Goal: Information Seeking & Learning: Learn about a topic

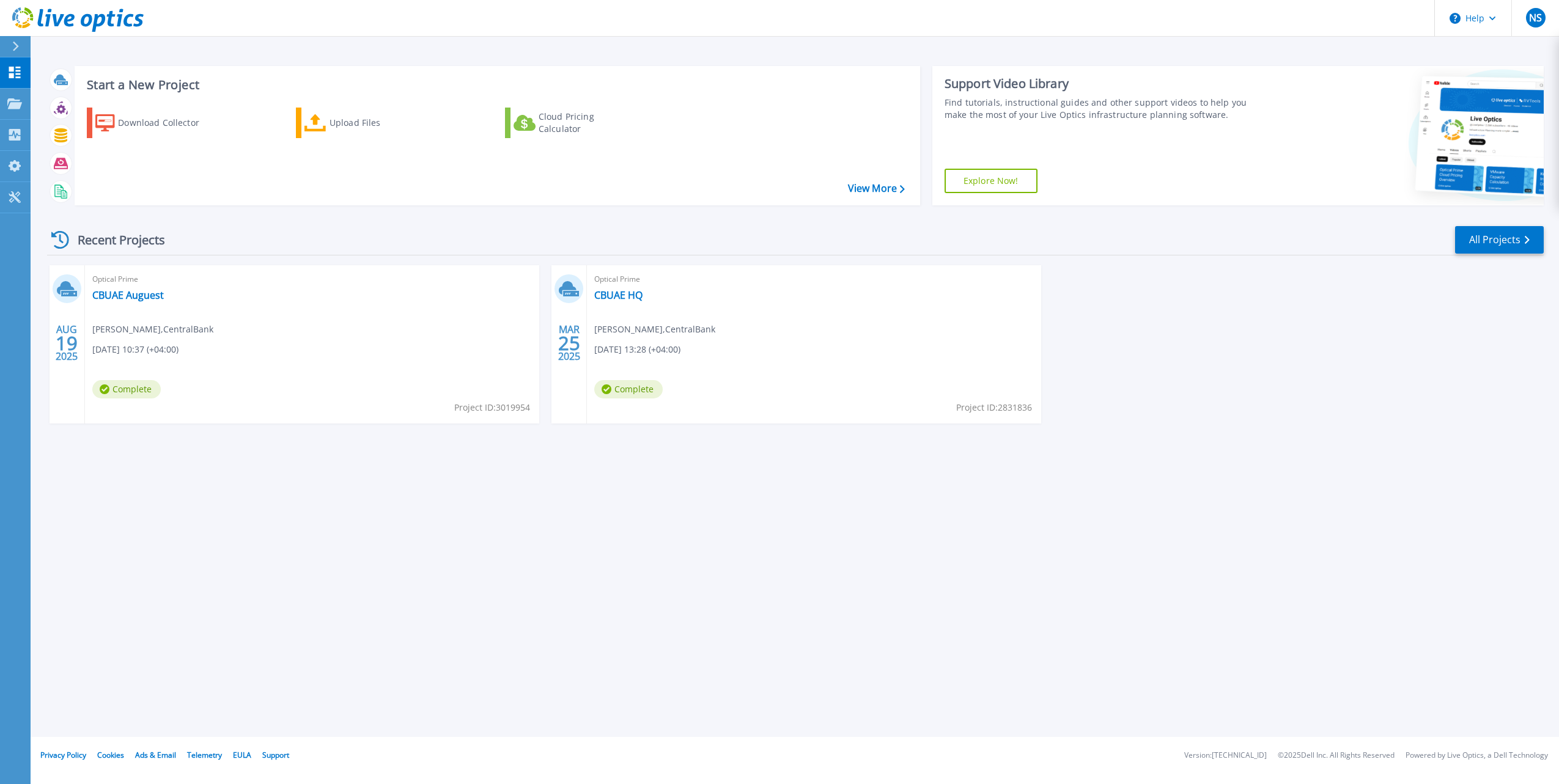
click at [131, 390] on span "Complete" at bounding box center [126, 388] width 69 height 18
click at [126, 297] on link "CBUAE Auguest" at bounding box center [128, 294] width 72 height 12
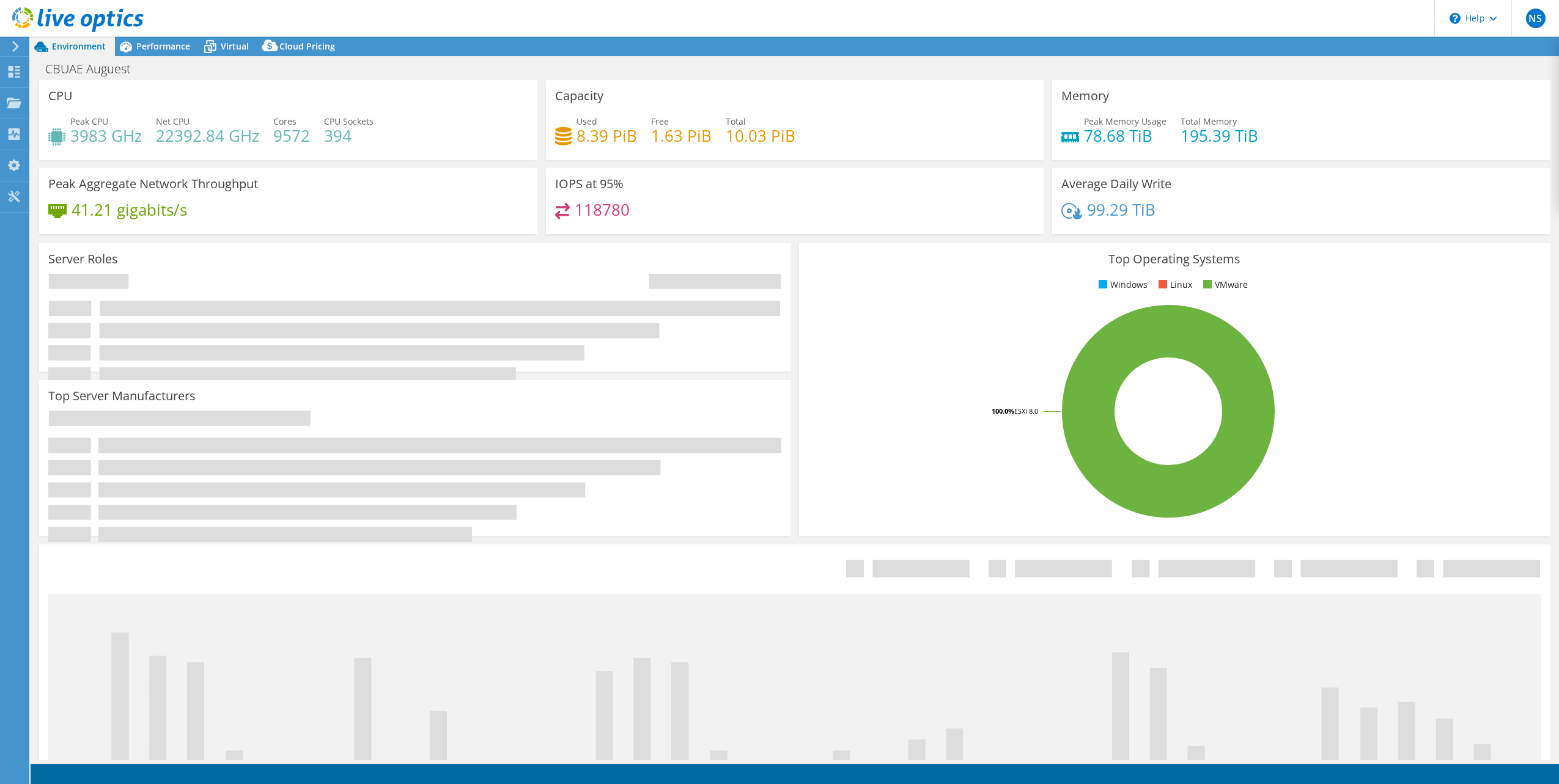
select select "USD"
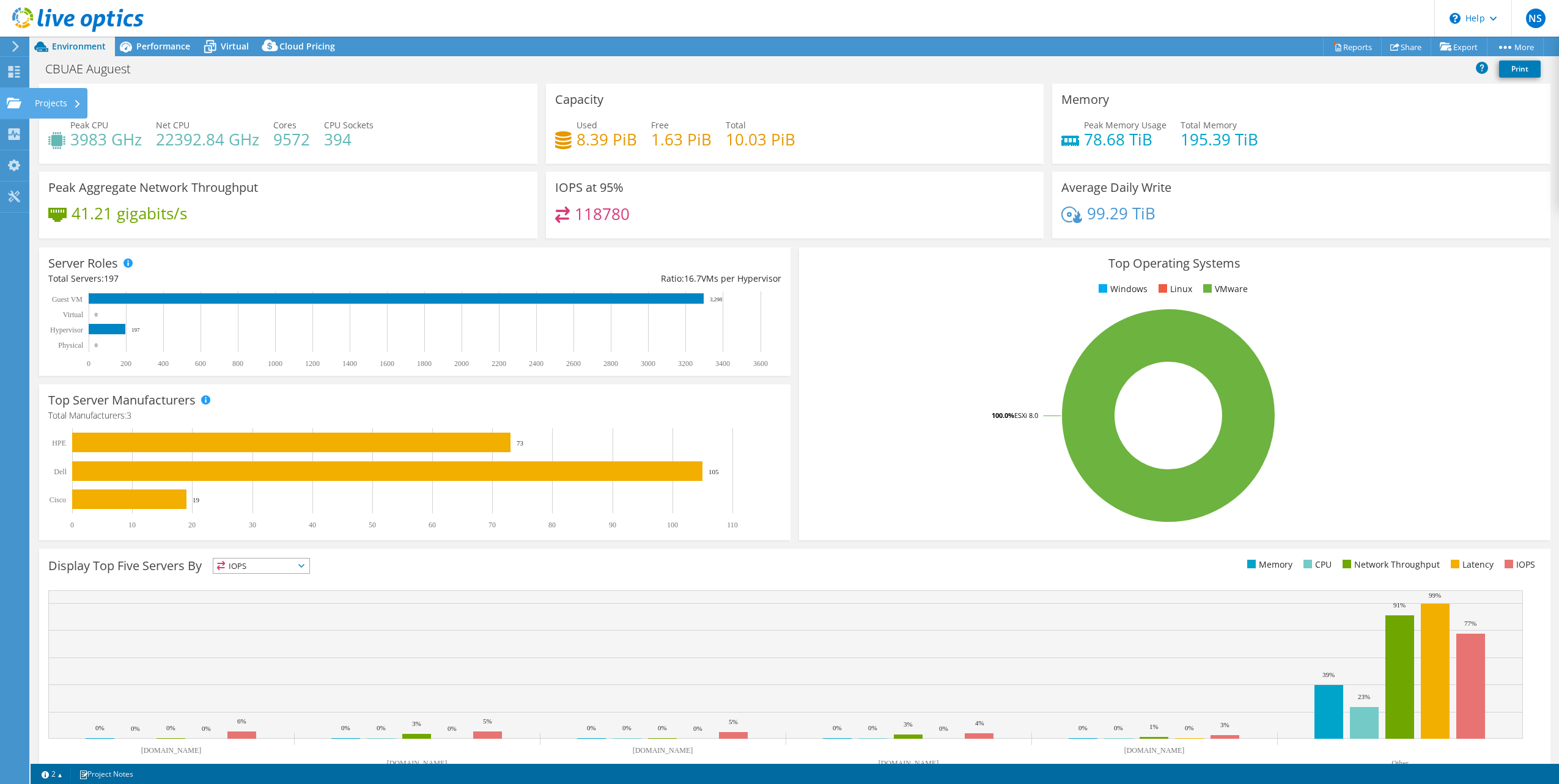
drag, startPoint x: 11, startPoint y: 96, endPoint x: 36, endPoint y: 106, distance: 26.9
click at [11, 97] on icon at bounding box center [14, 103] width 15 height 12
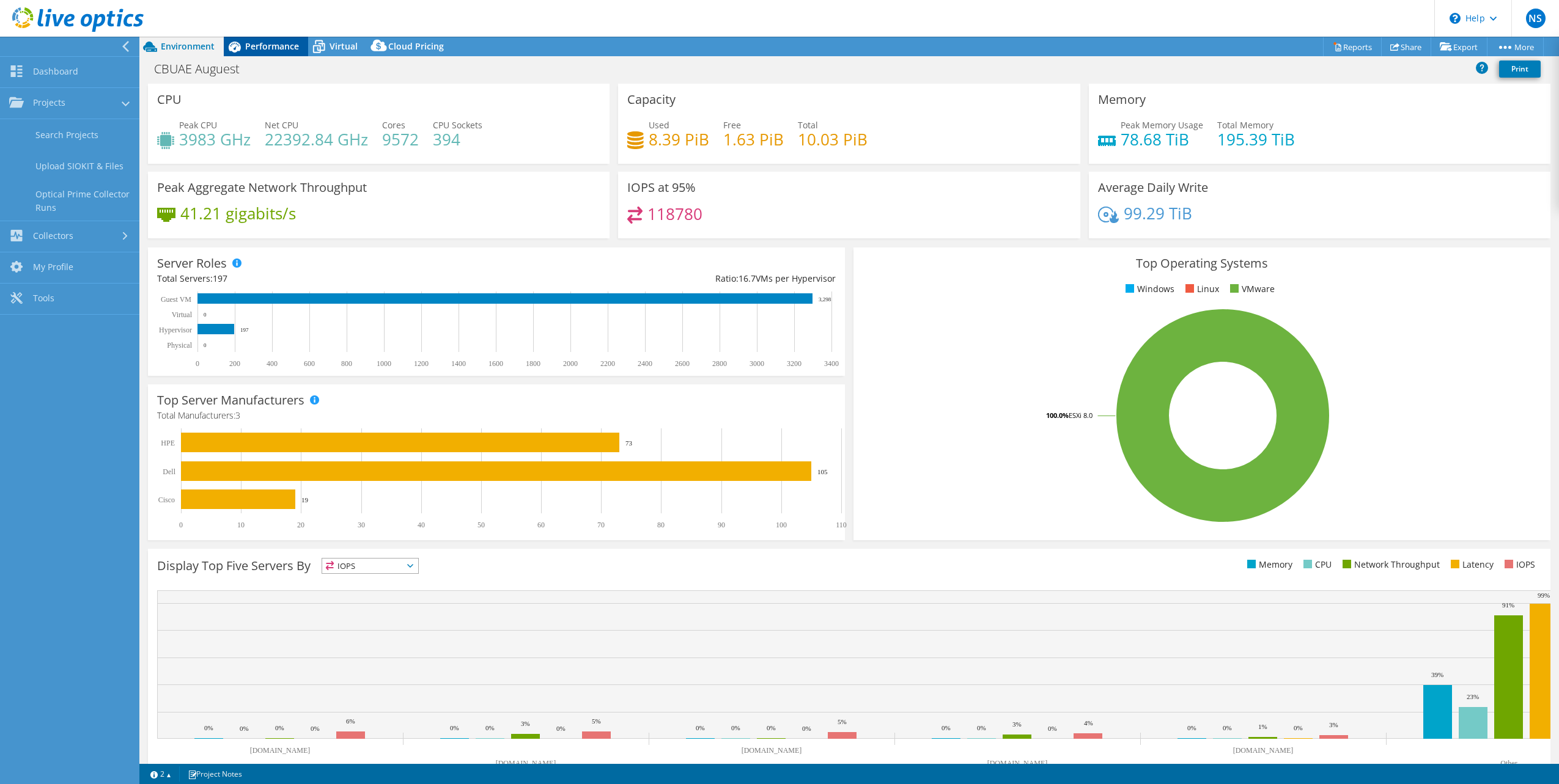
click at [259, 45] on span "Performance" at bounding box center [272, 46] width 54 height 12
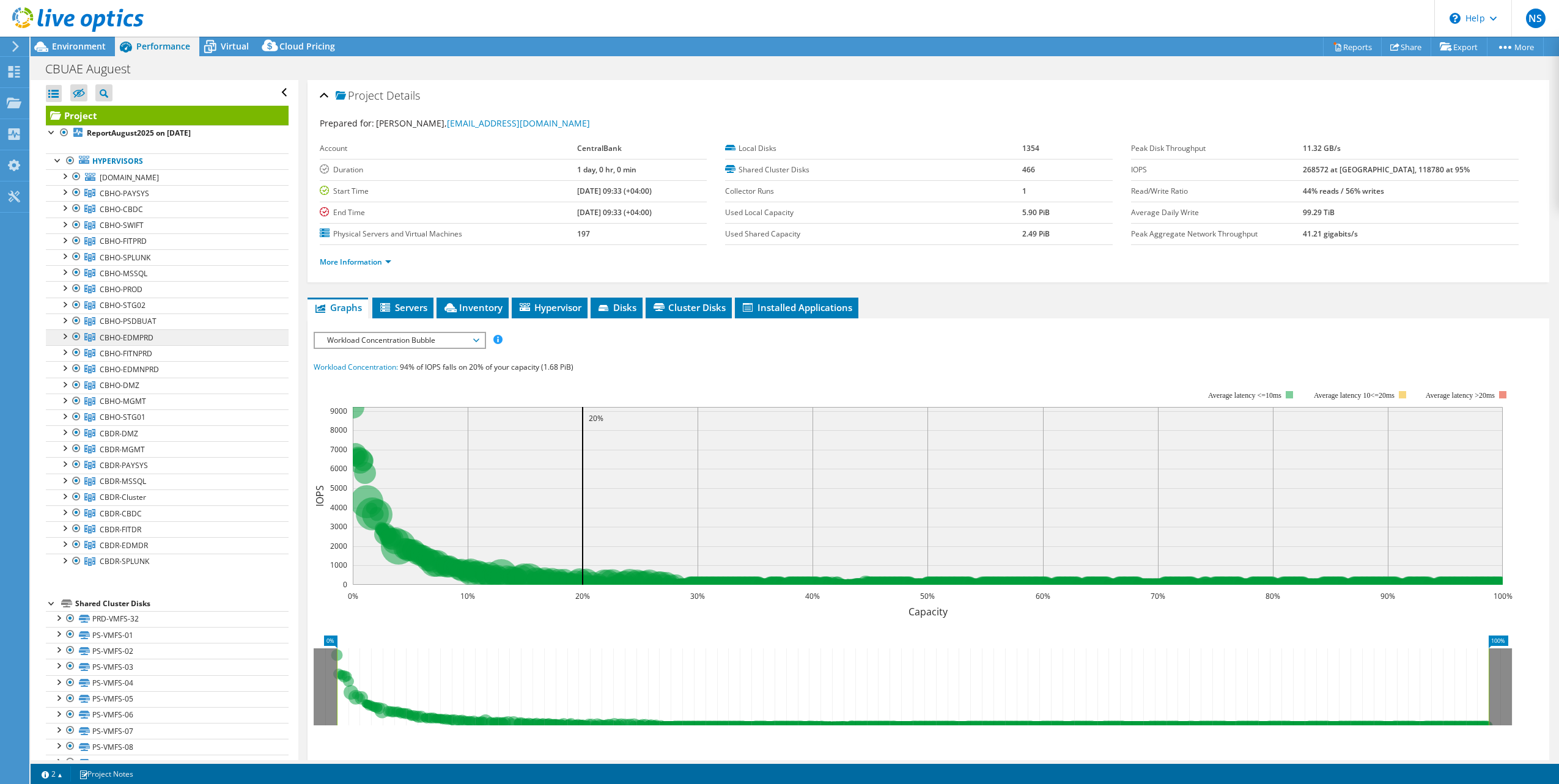
click at [160, 201] on link "CBHO-EDMPRD" at bounding box center [167, 193] width 242 height 16
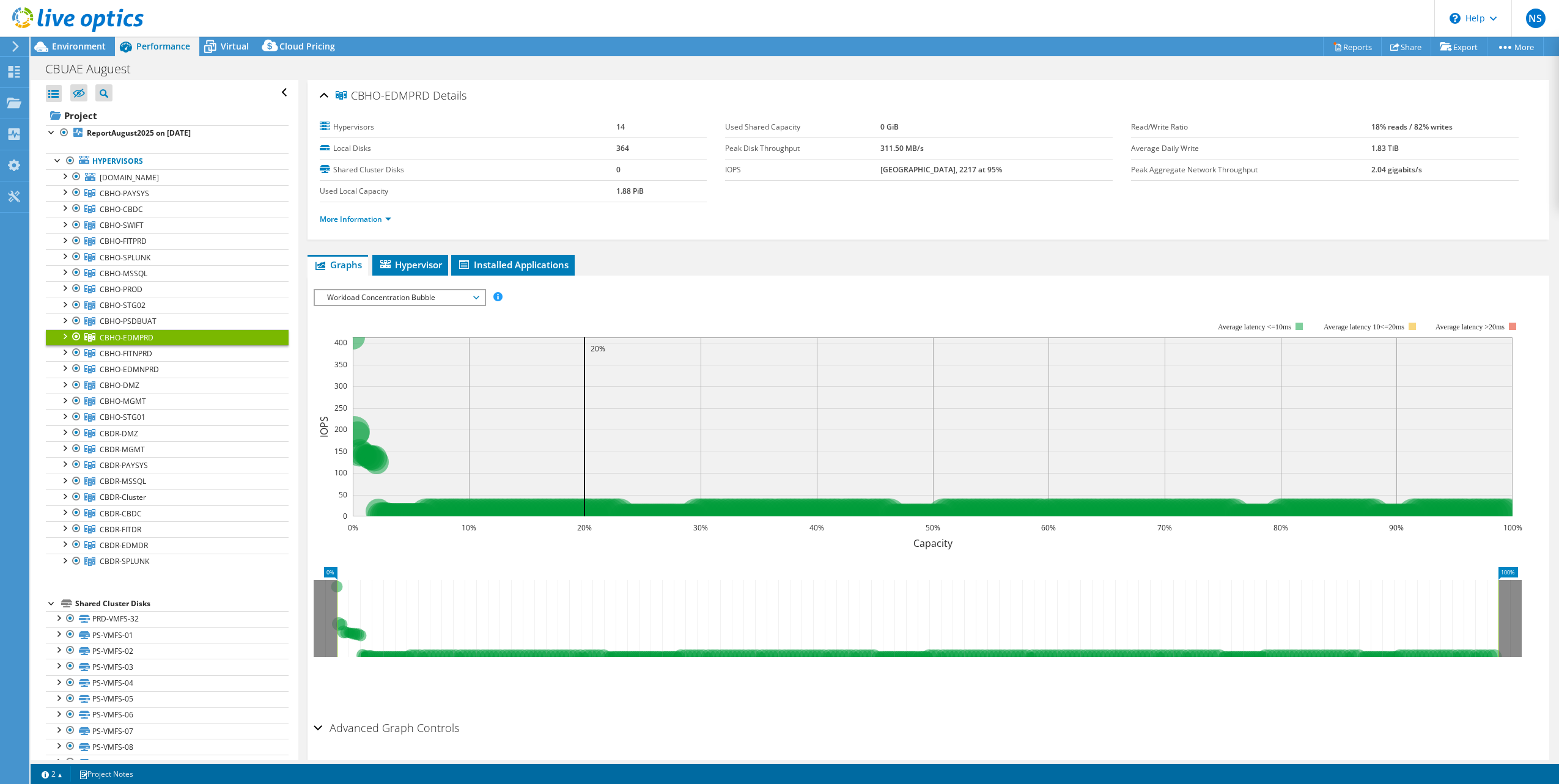
click at [448, 295] on span "Workload Concentration Bubble" at bounding box center [399, 298] width 157 height 15
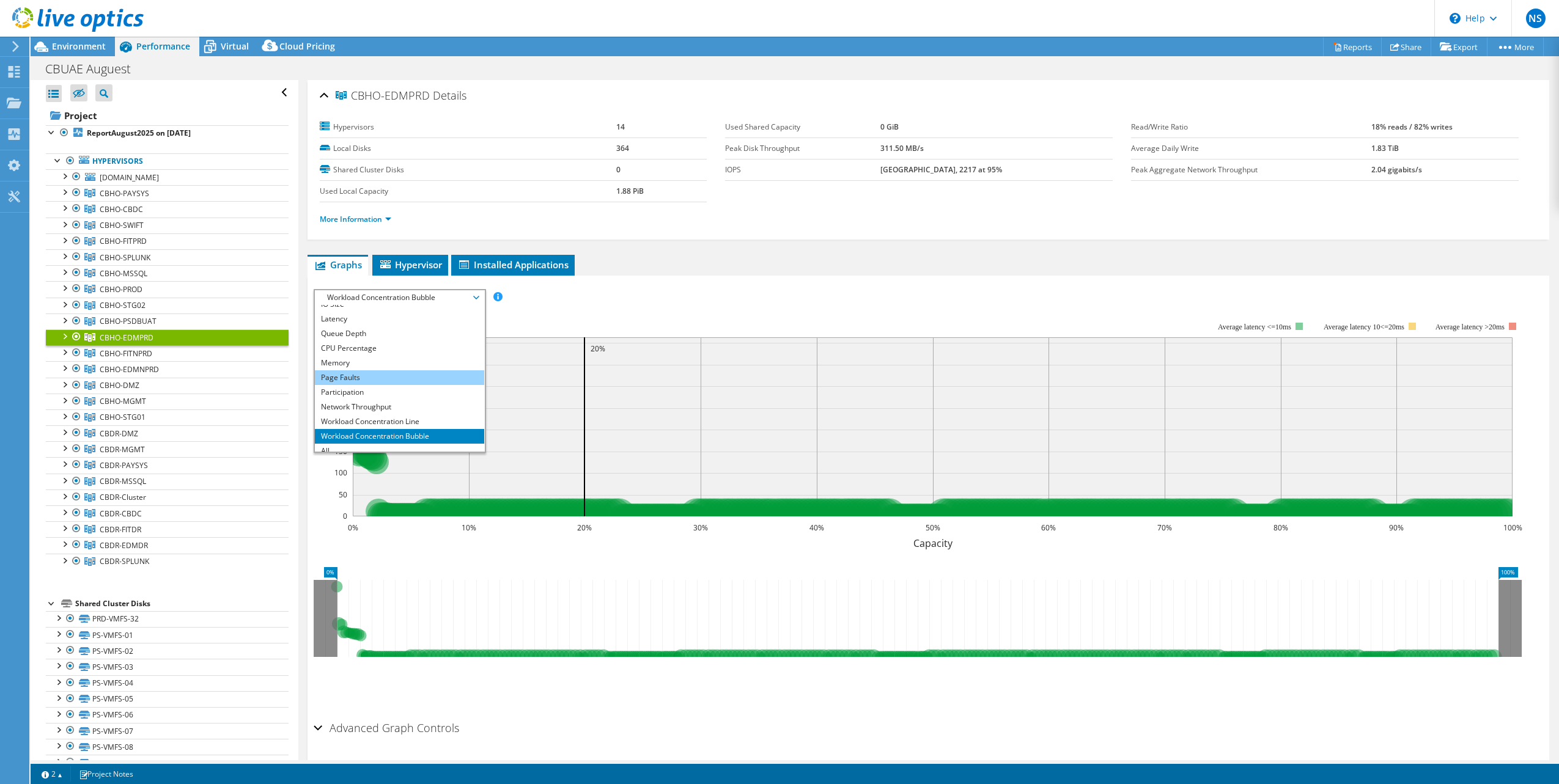
scroll to position [44, 0]
click at [418, 335] on li "CPU Percentage" at bounding box center [400, 341] width 169 height 15
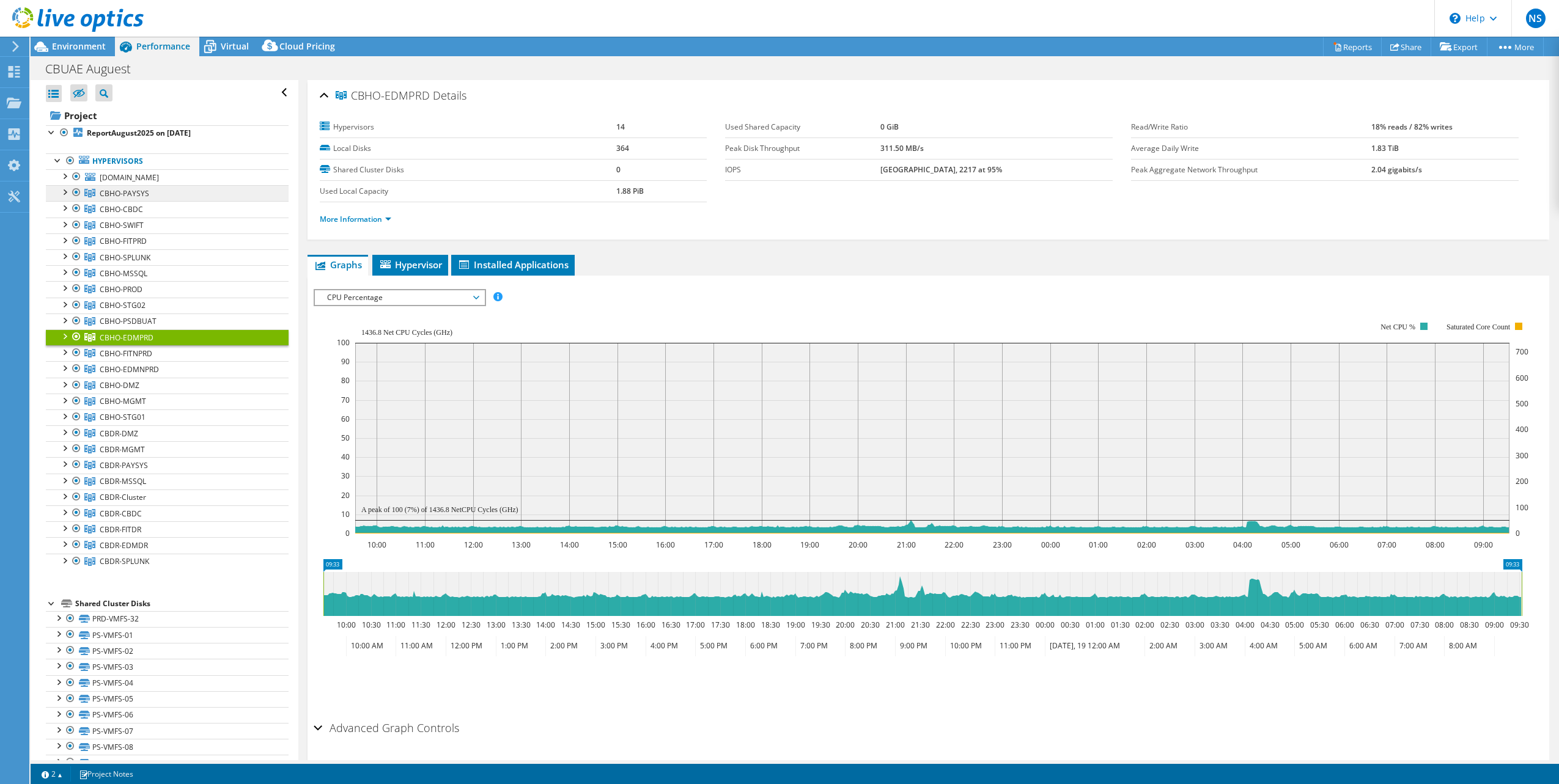
click at [148, 197] on link "CBHO-PAYSYS" at bounding box center [167, 193] width 242 height 16
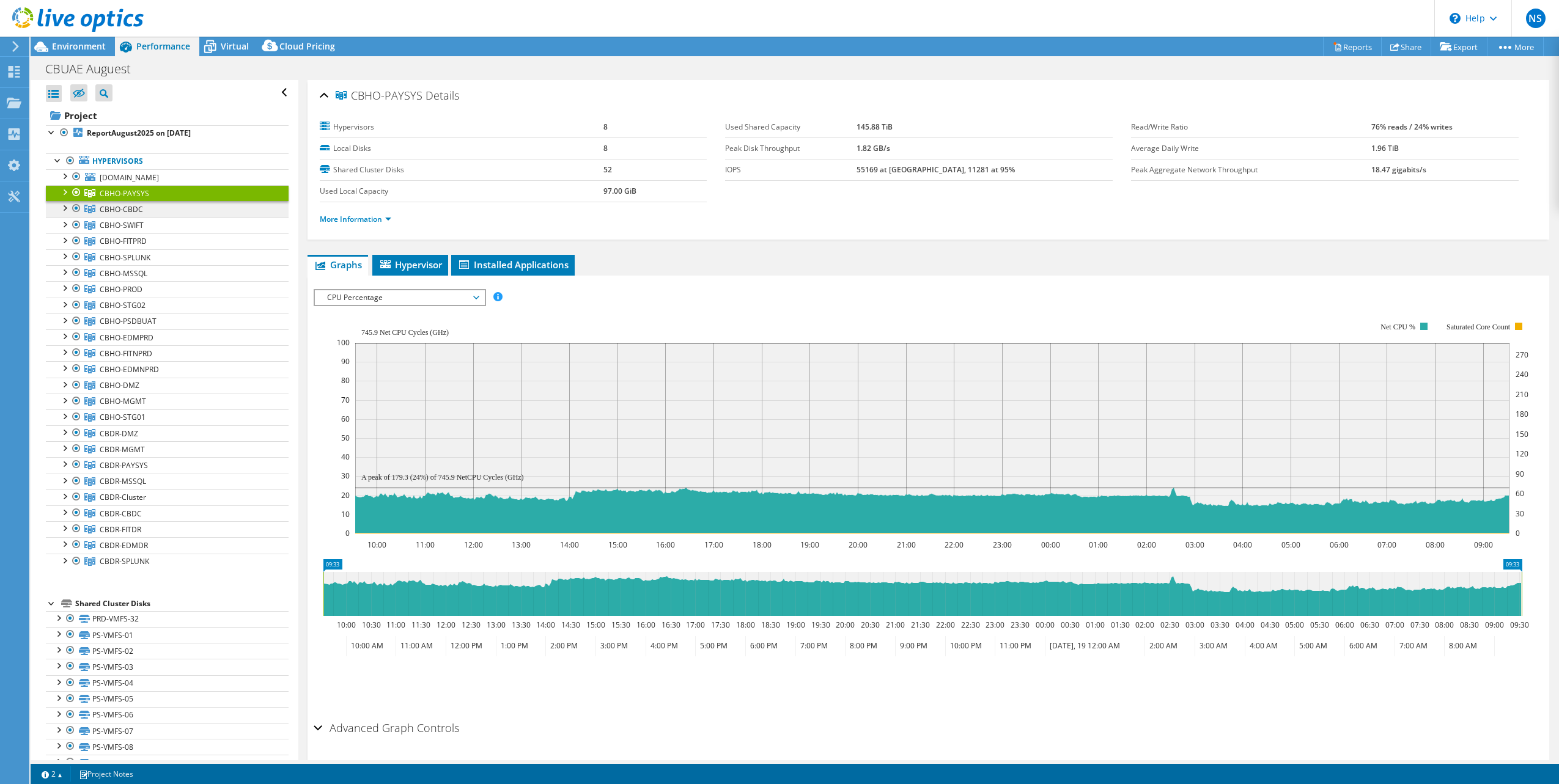
click at [147, 201] on link "CBHO-CBDC" at bounding box center [167, 193] width 242 height 16
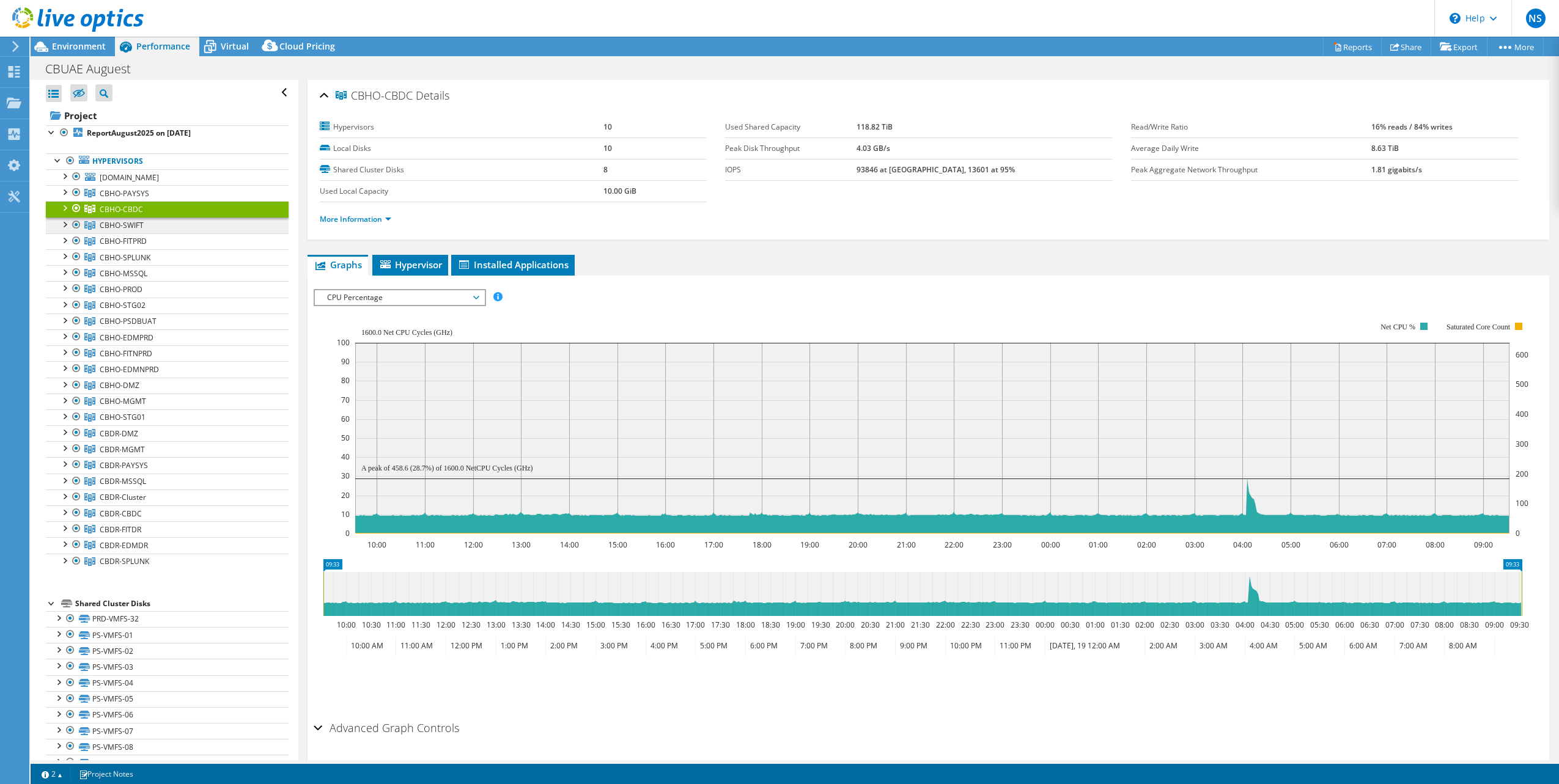
click at [148, 201] on link "CBHO-SWIFT" at bounding box center [167, 193] width 242 height 16
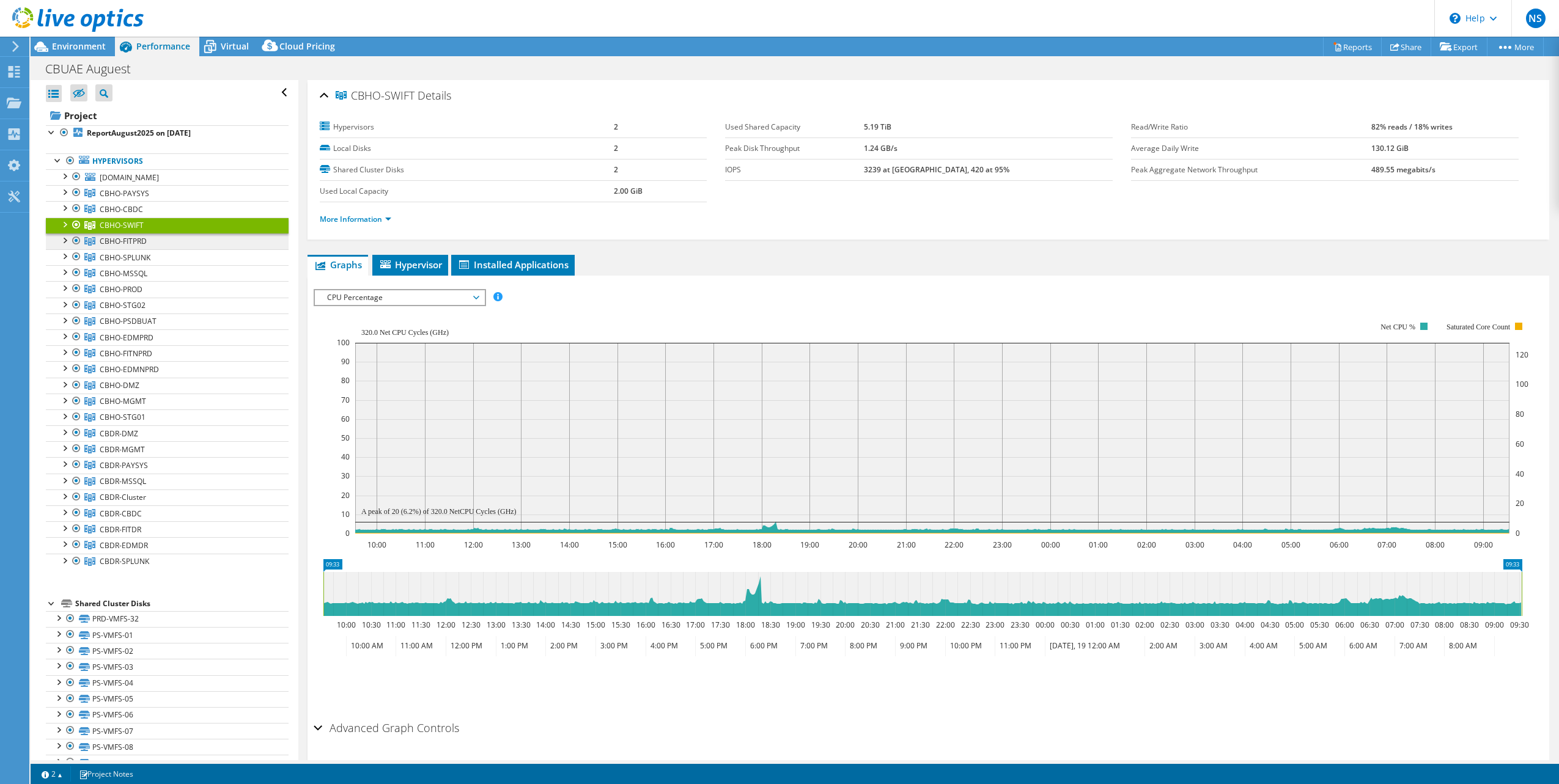
click at [148, 201] on link "CBHO-FITPRD" at bounding box center [167, 193] width 242 height 16
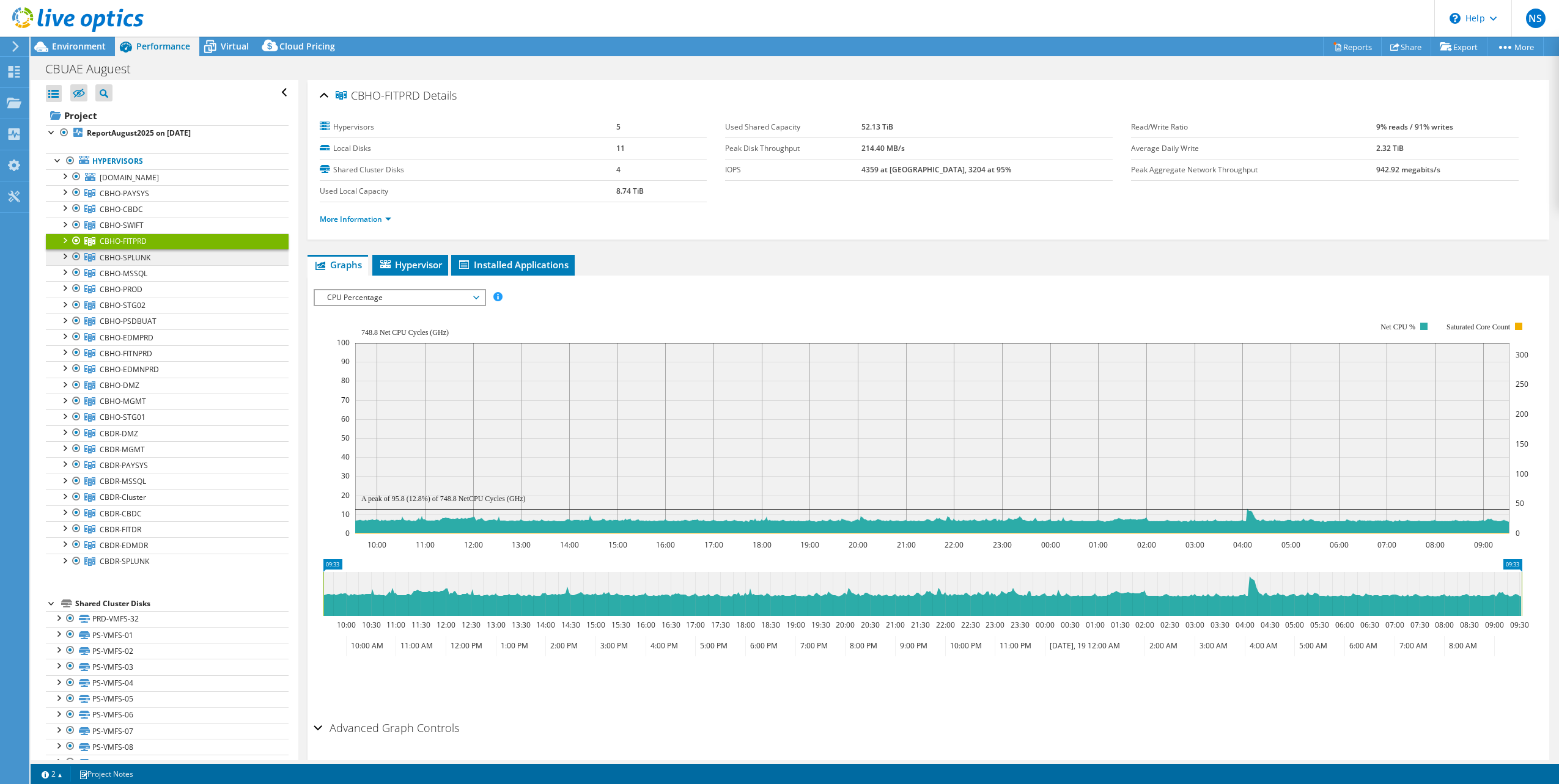
click at [152, 201] on link "CBHO-SPLUNK" at bounding box center [167, 193] width 242 height 16
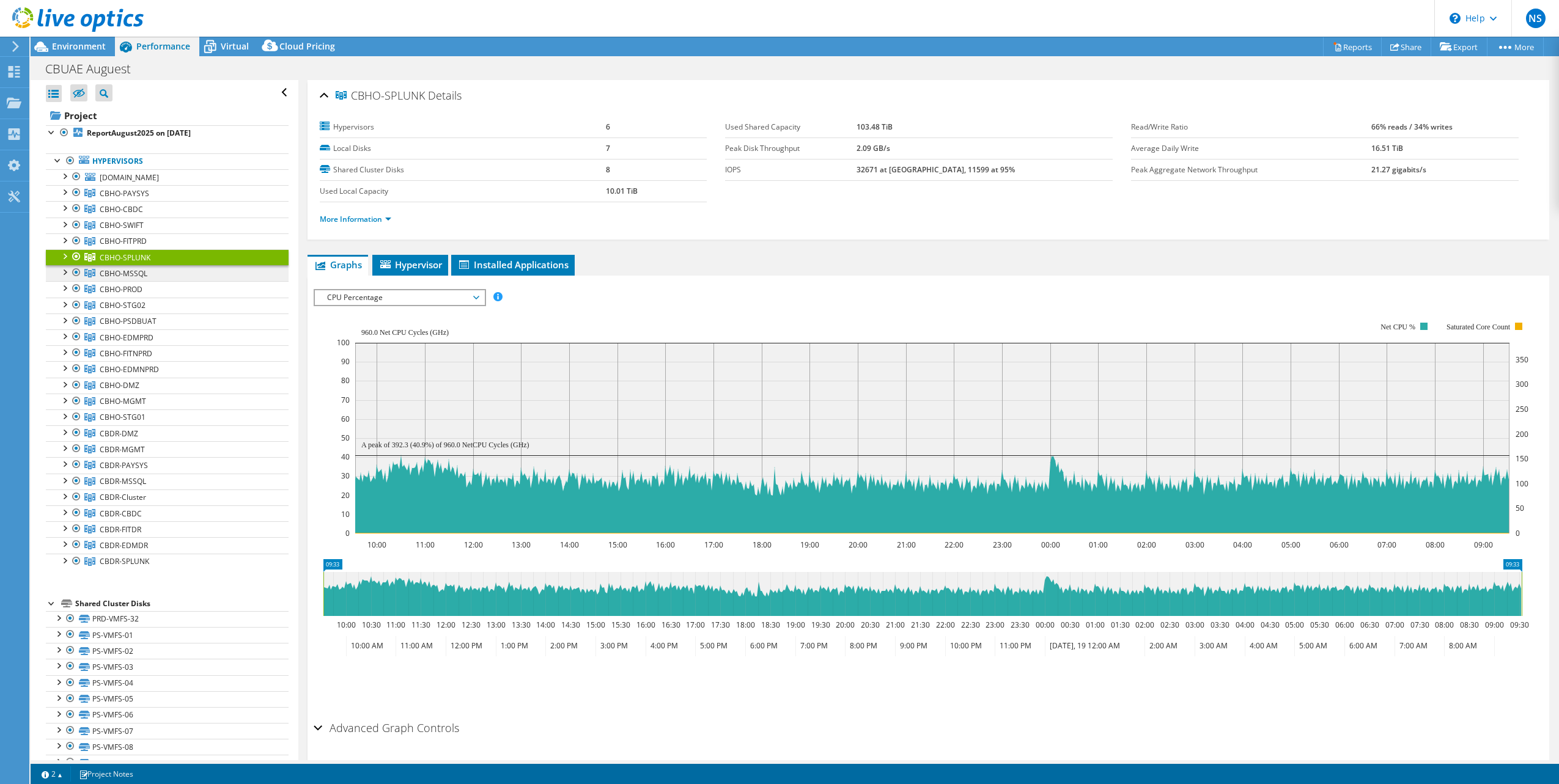
click at [154, 201] on link "CBHO-MSSQL" at bounding box center [167, 193] width 242 height 16
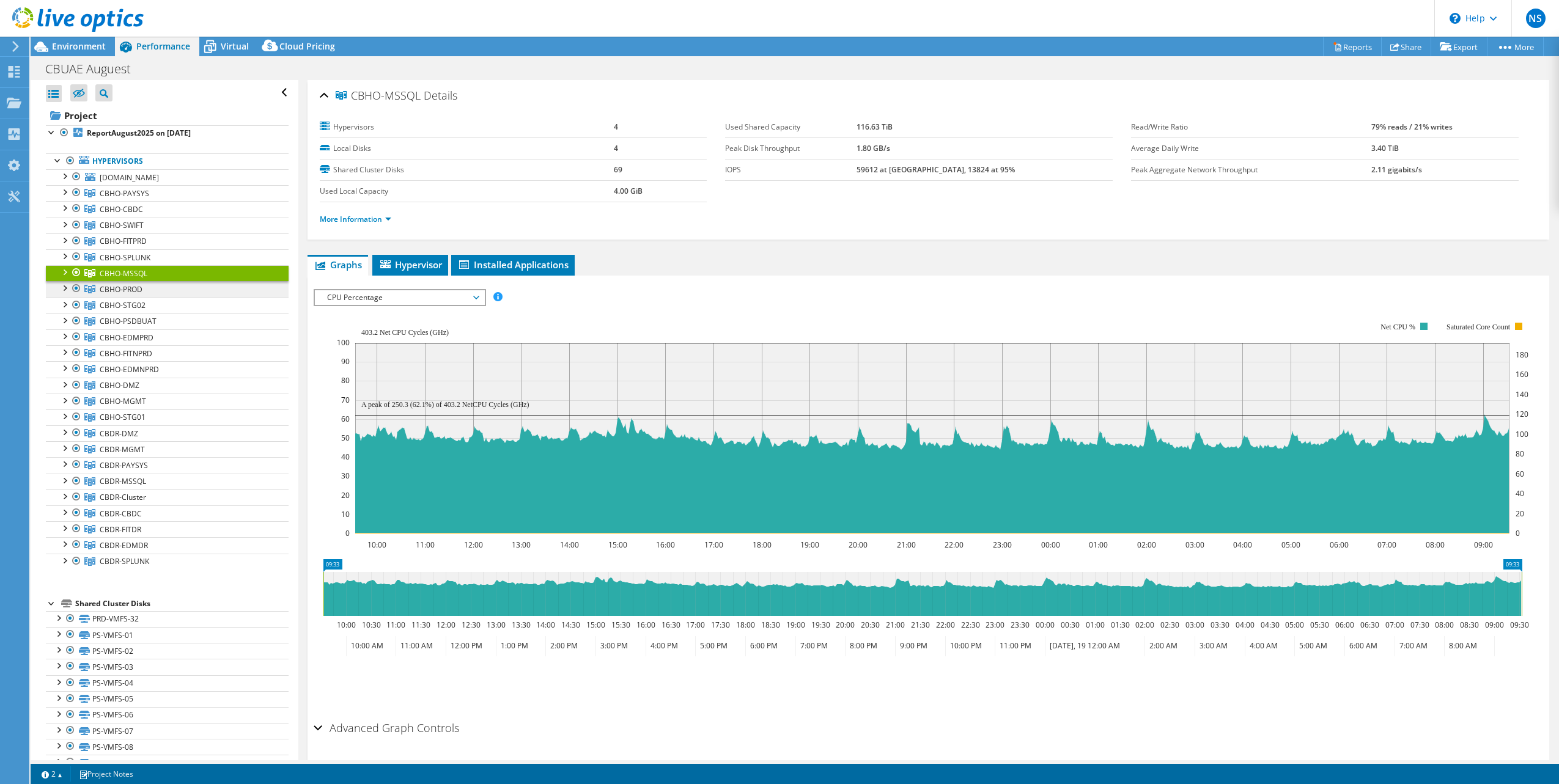
click at [152, 201] on link "CBHO-PROD" at bounding box center [167, 193] width 242 height 16
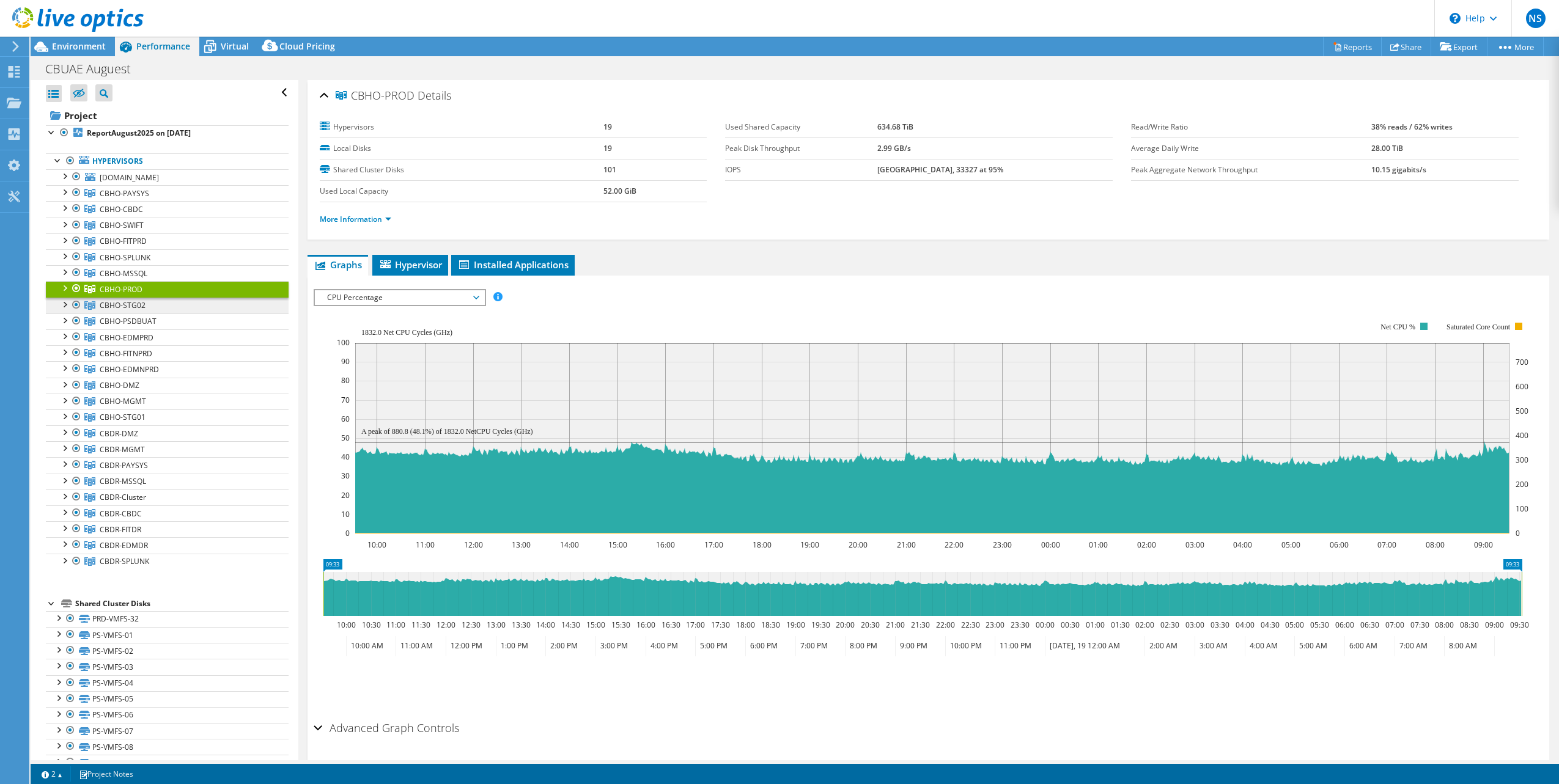
click at [155, 201] on link "CBHO-STG02" at bounding box center [167, 193] width 242 height 16
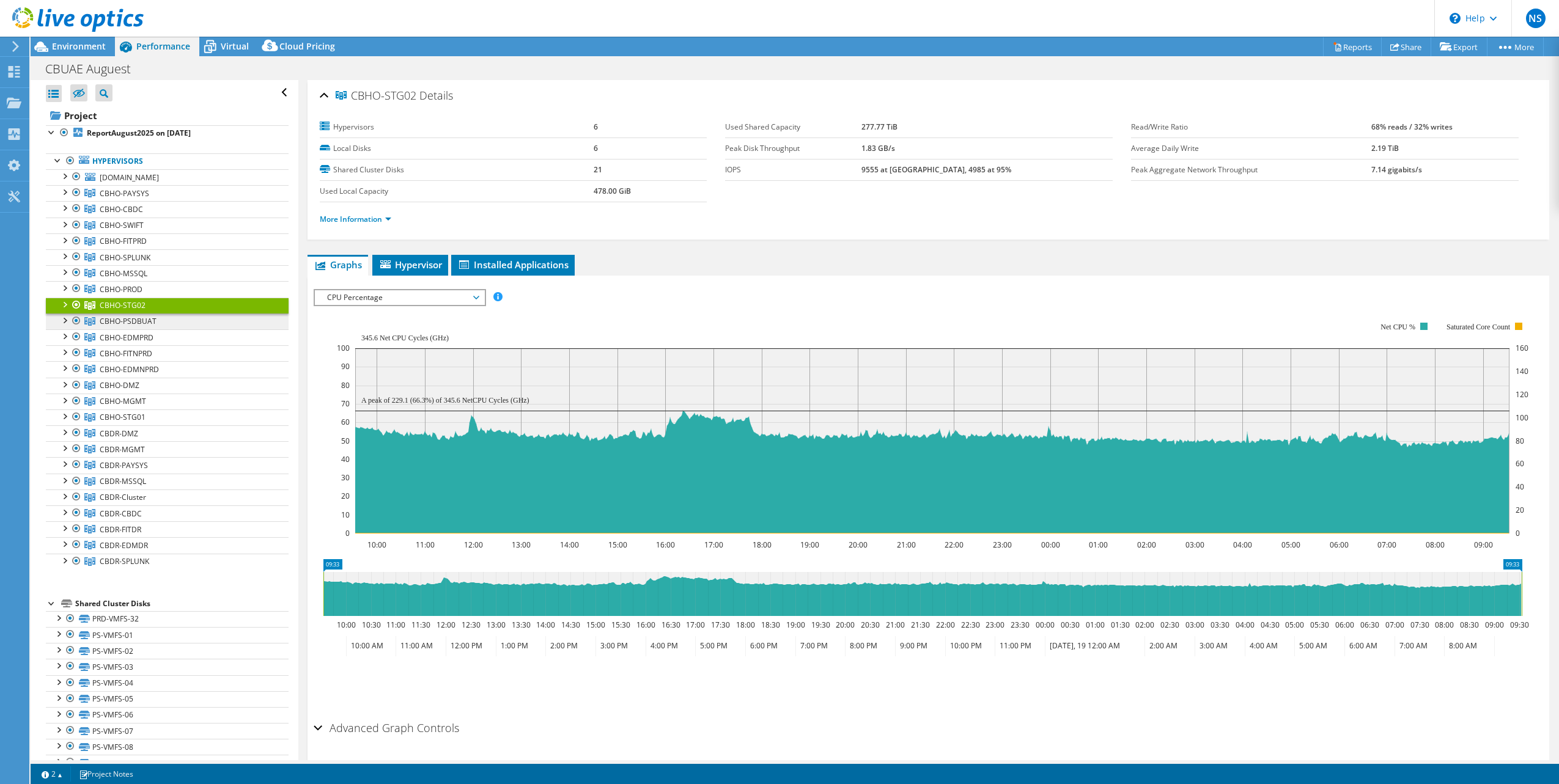
click at [157, 201] on link "CBHO-PSDBUAT" at bounding box center [167, 193] width 242 height 16
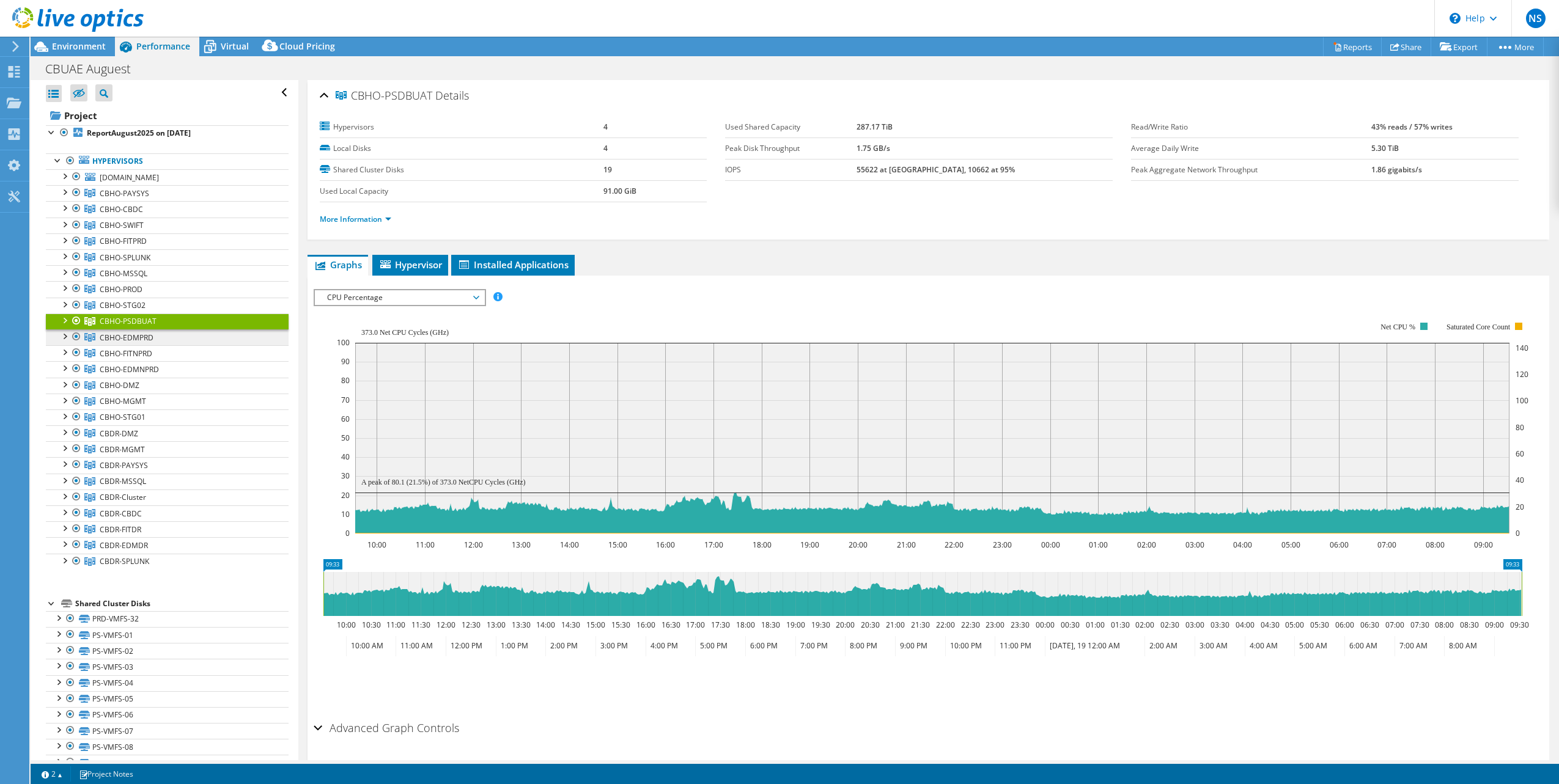
click at [158, 201] on link "CBHO-EDMPRD" at bounding box center [167, 193] width 242 height 16
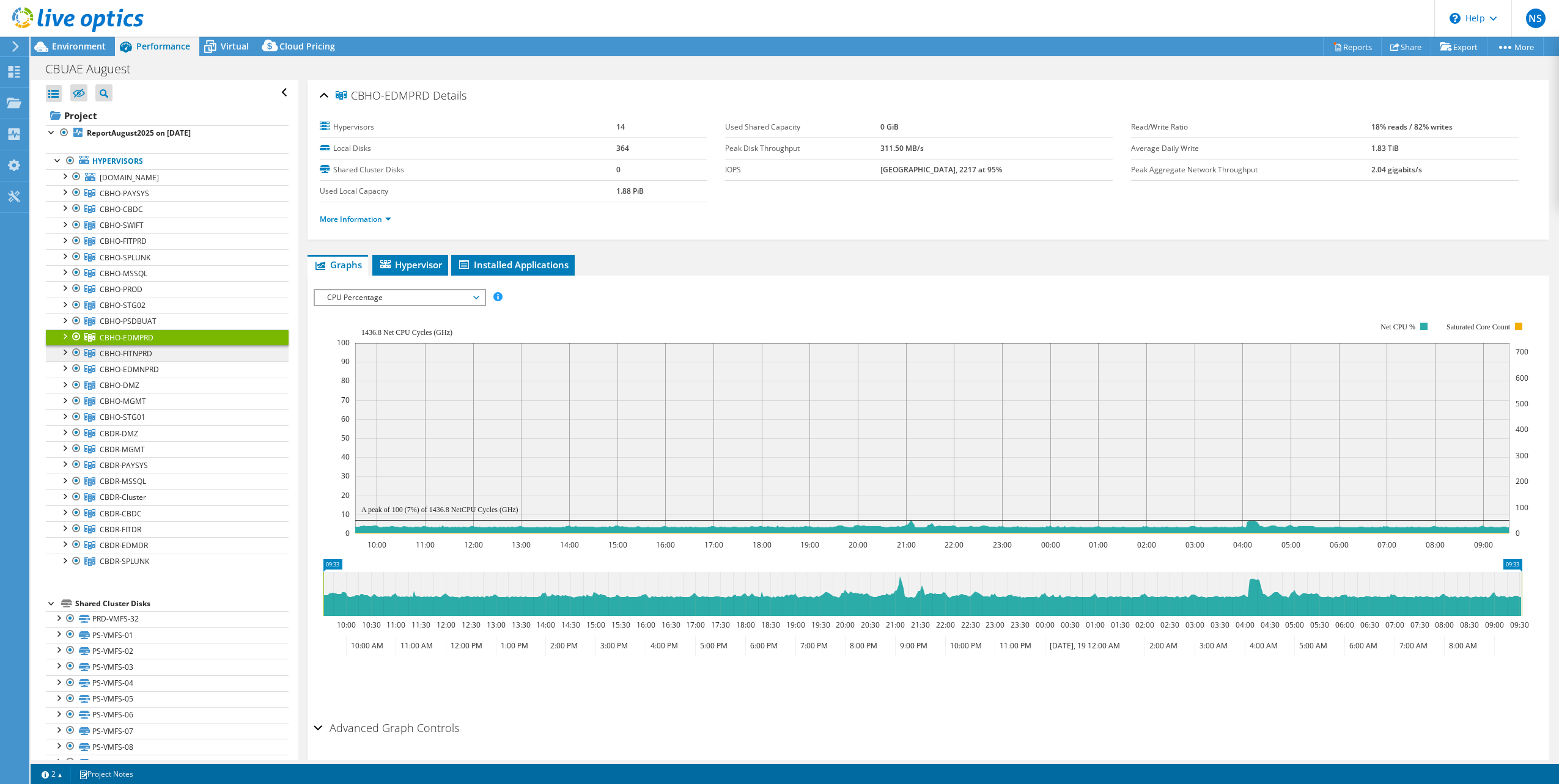
click at [159, 201] on link "CBHO-FITNPRD" at bounding box center [167, 193] width 242 height 16
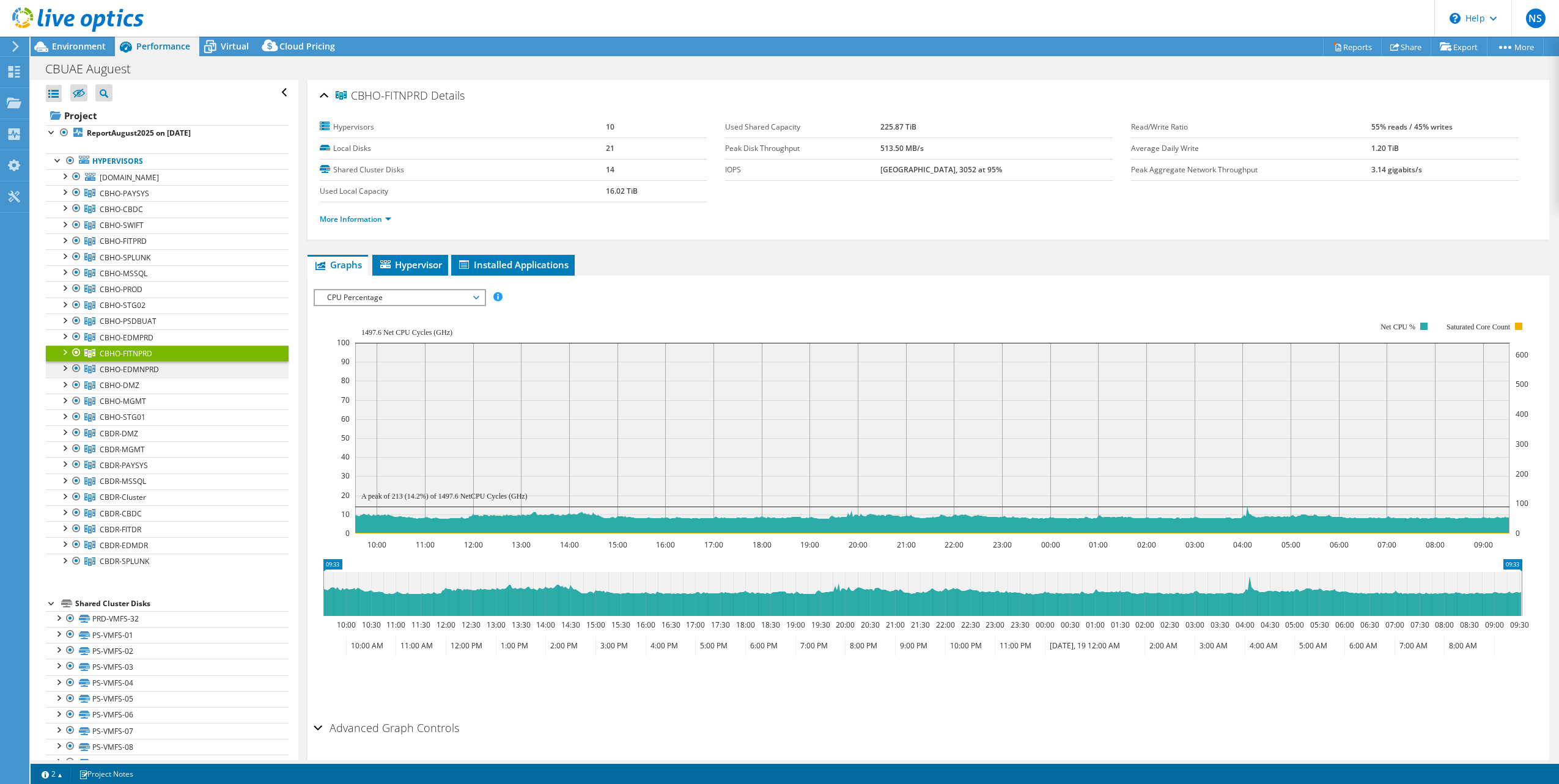
click at [149, 199] on span "CBHO-EDMNPRD" at bounding box center [124, 193] width 50 height 10
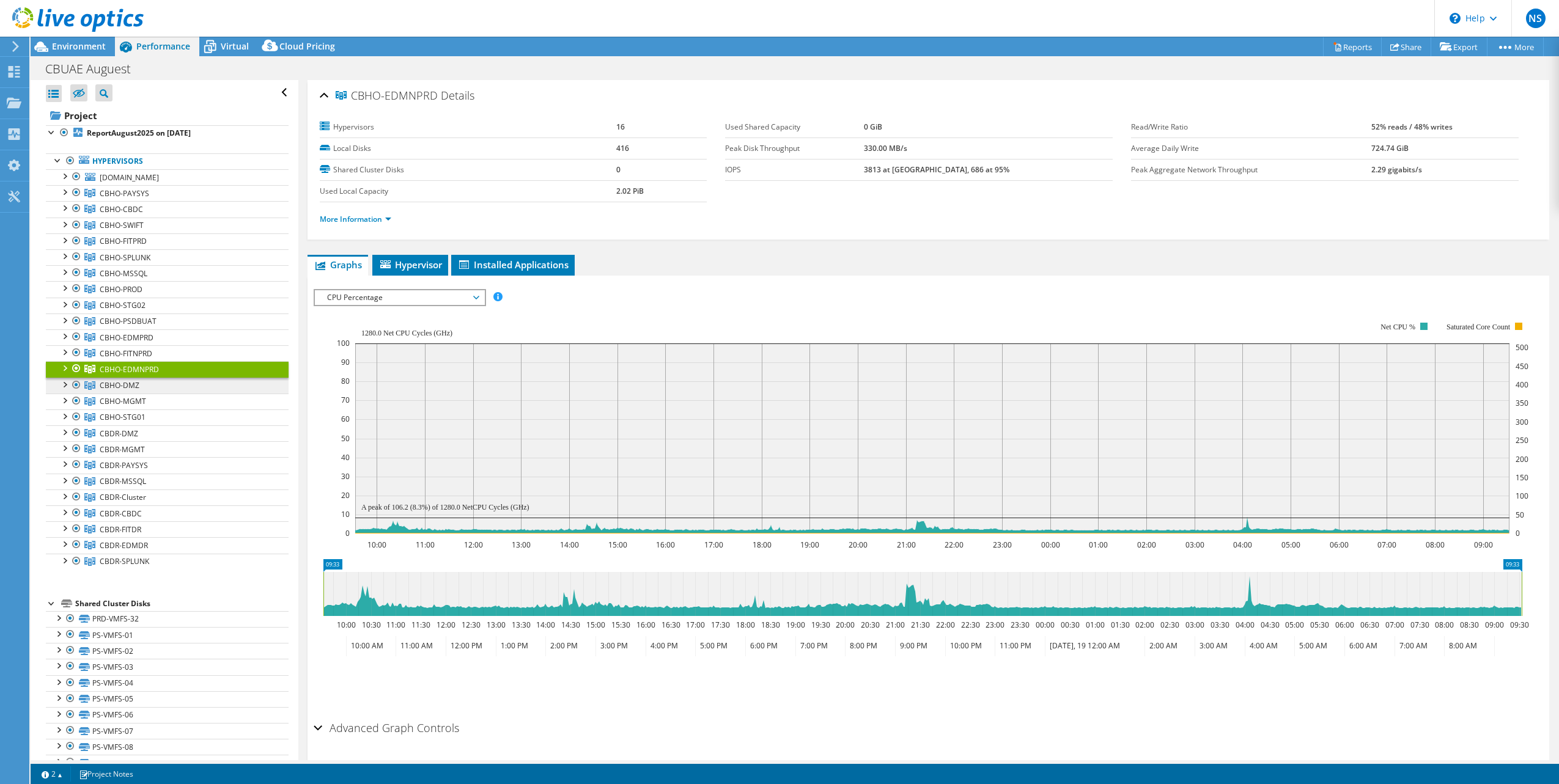
click at [150, 201] on link "CBHO-DMZ" at bounding box center [167, 193] width 242 height 16
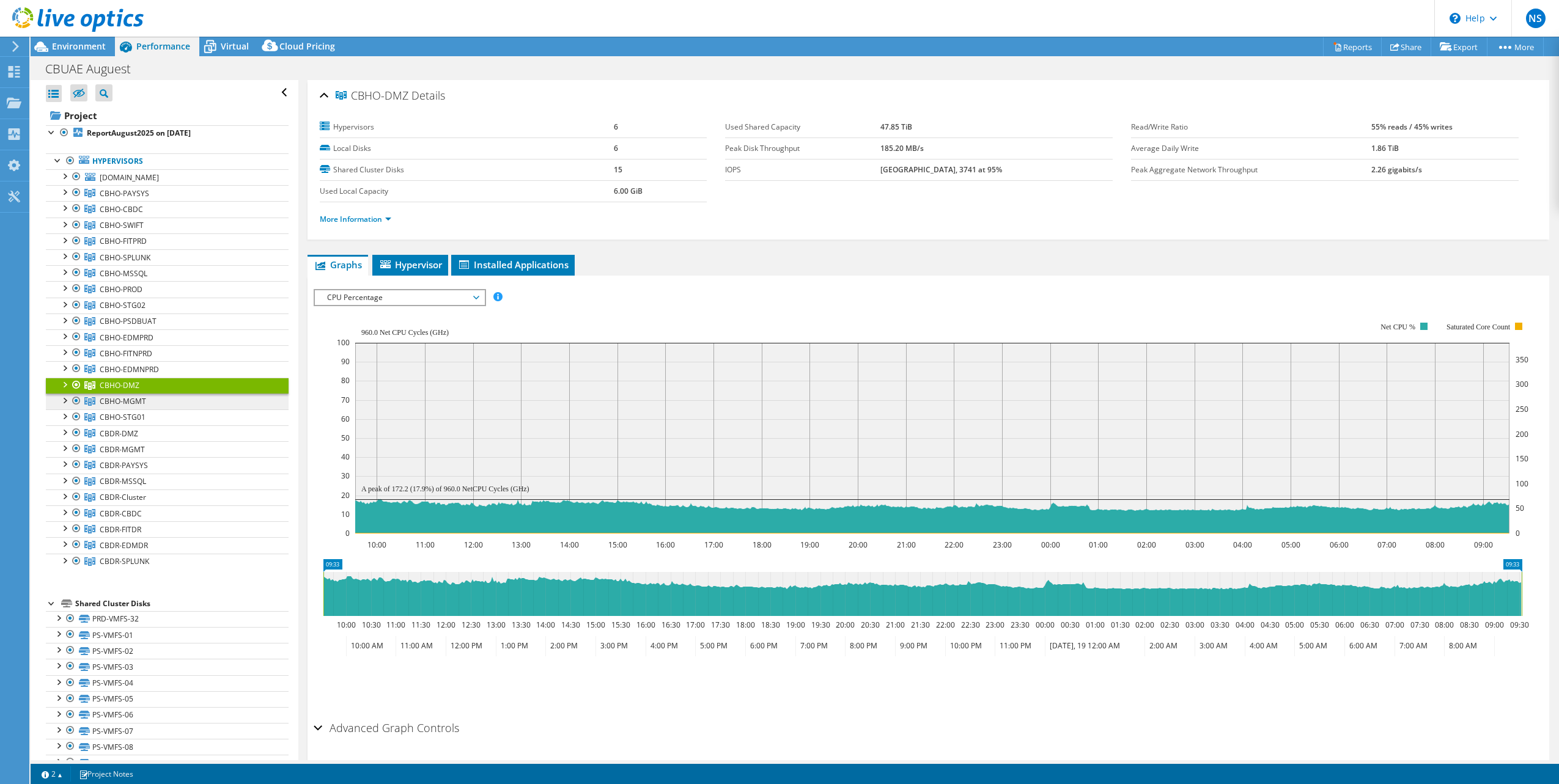
click at [147, 201] on link "CBHO-MGMT" at bounding box center [167, 193] width 242 height 16
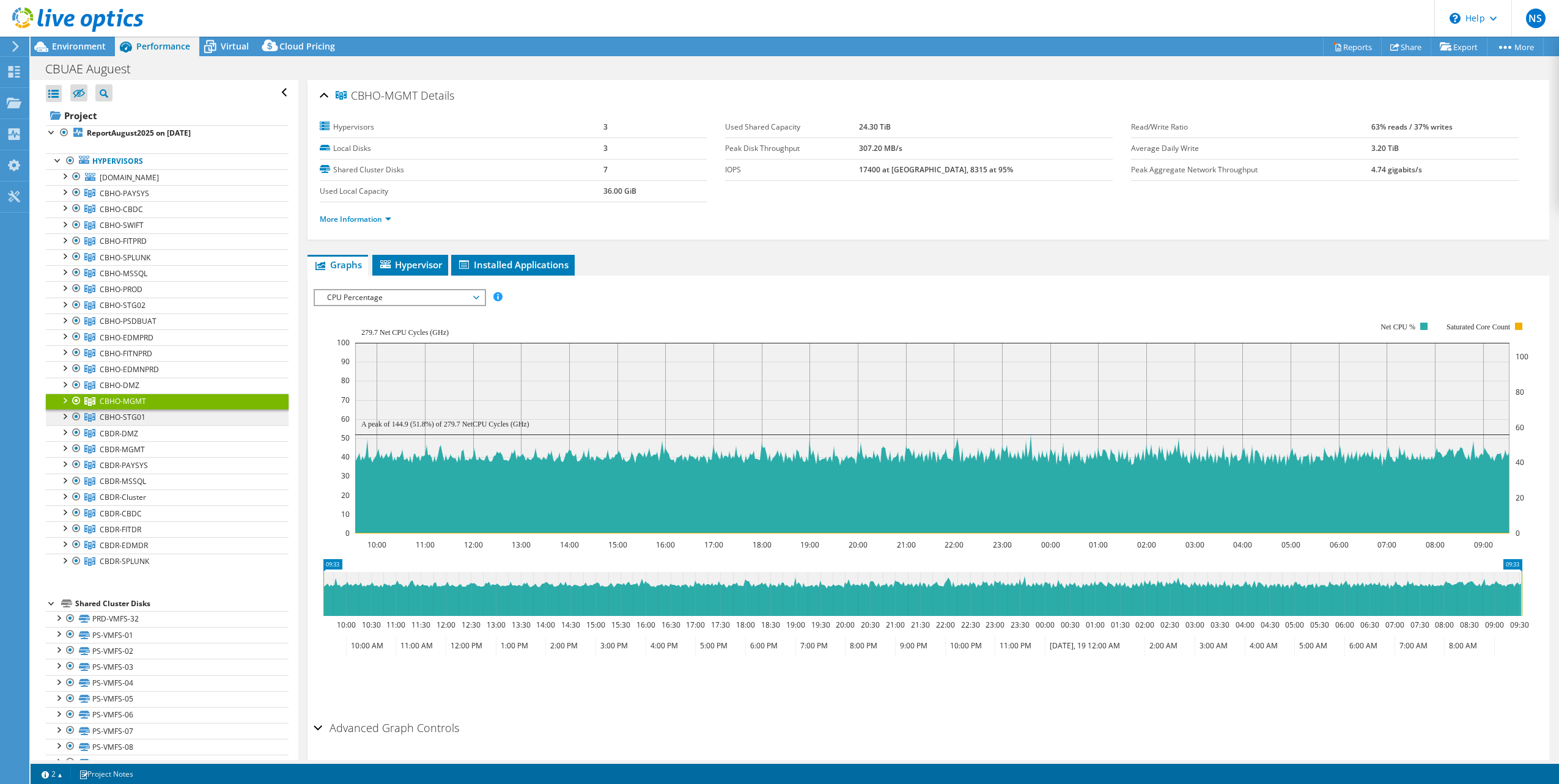
click at [145, 201] on link "CBHO-STG01" at bounding box center [167, 193] width 242 height 16
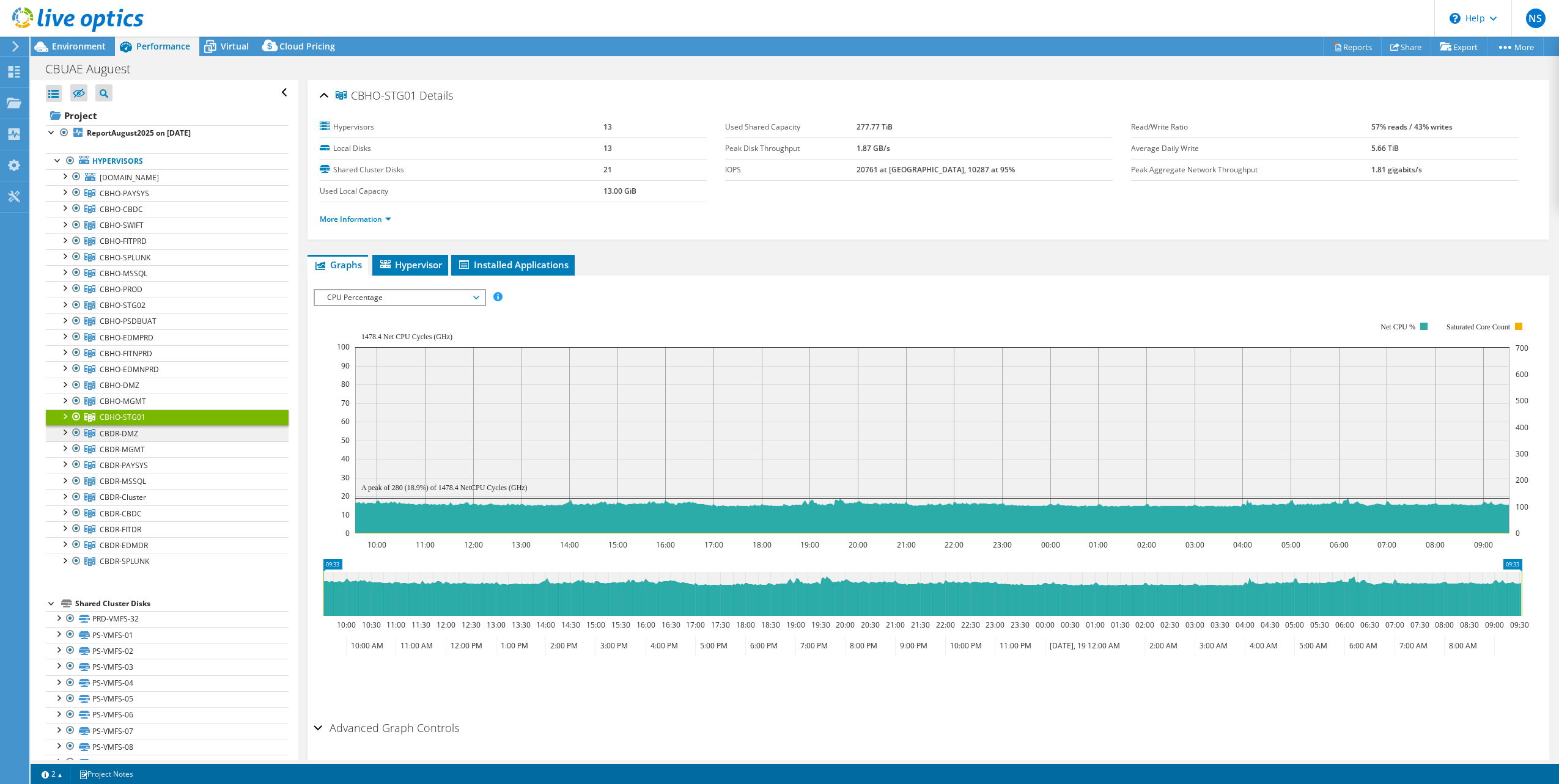
click at [145, 201] on link "CBDR-DMZ" at bounding box center [167, 193] width 242 height 16
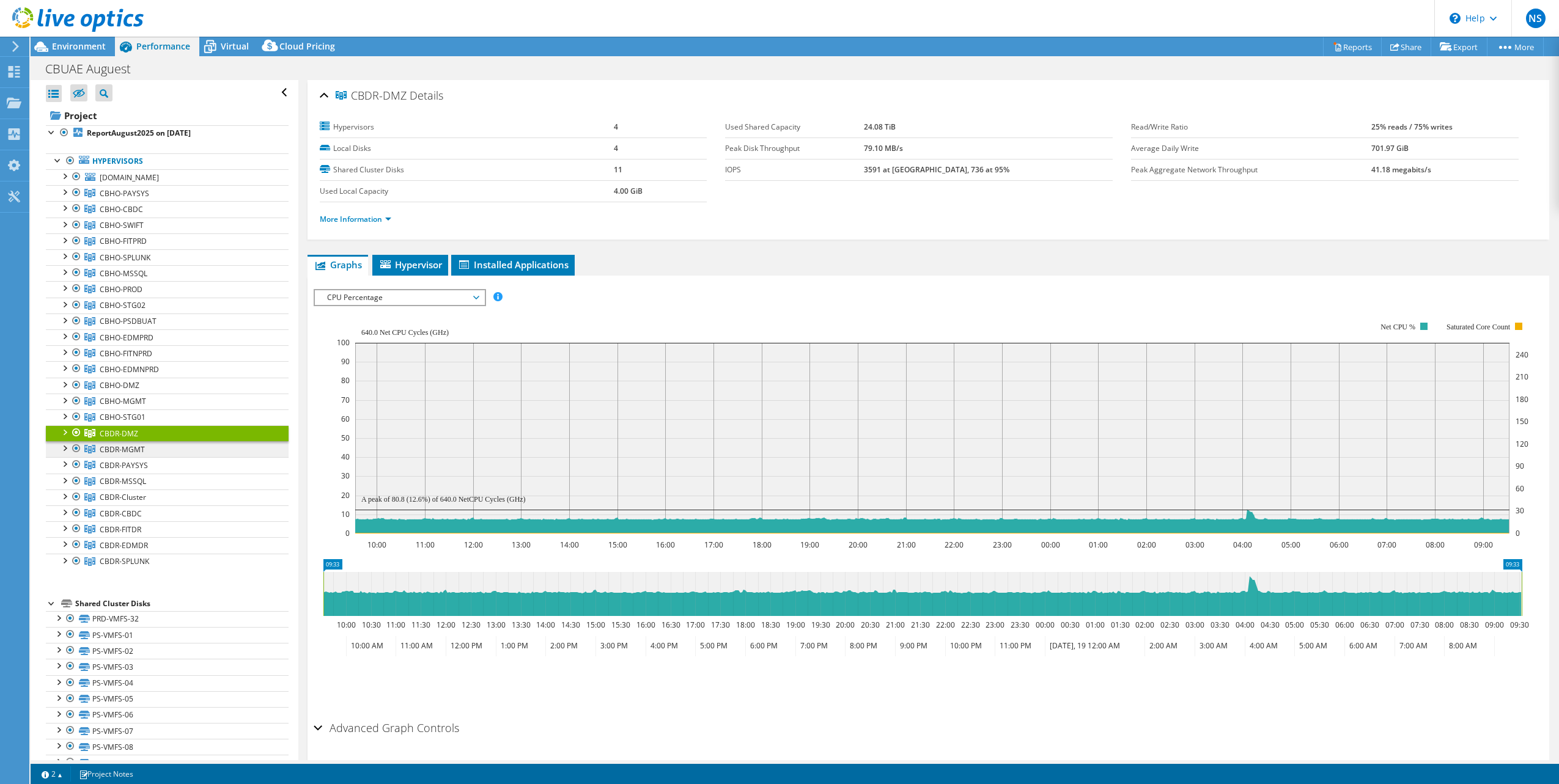
click at [143, 199] on span "CBDR-MGMT" at bounding box center [124, 193] width 50 height 10
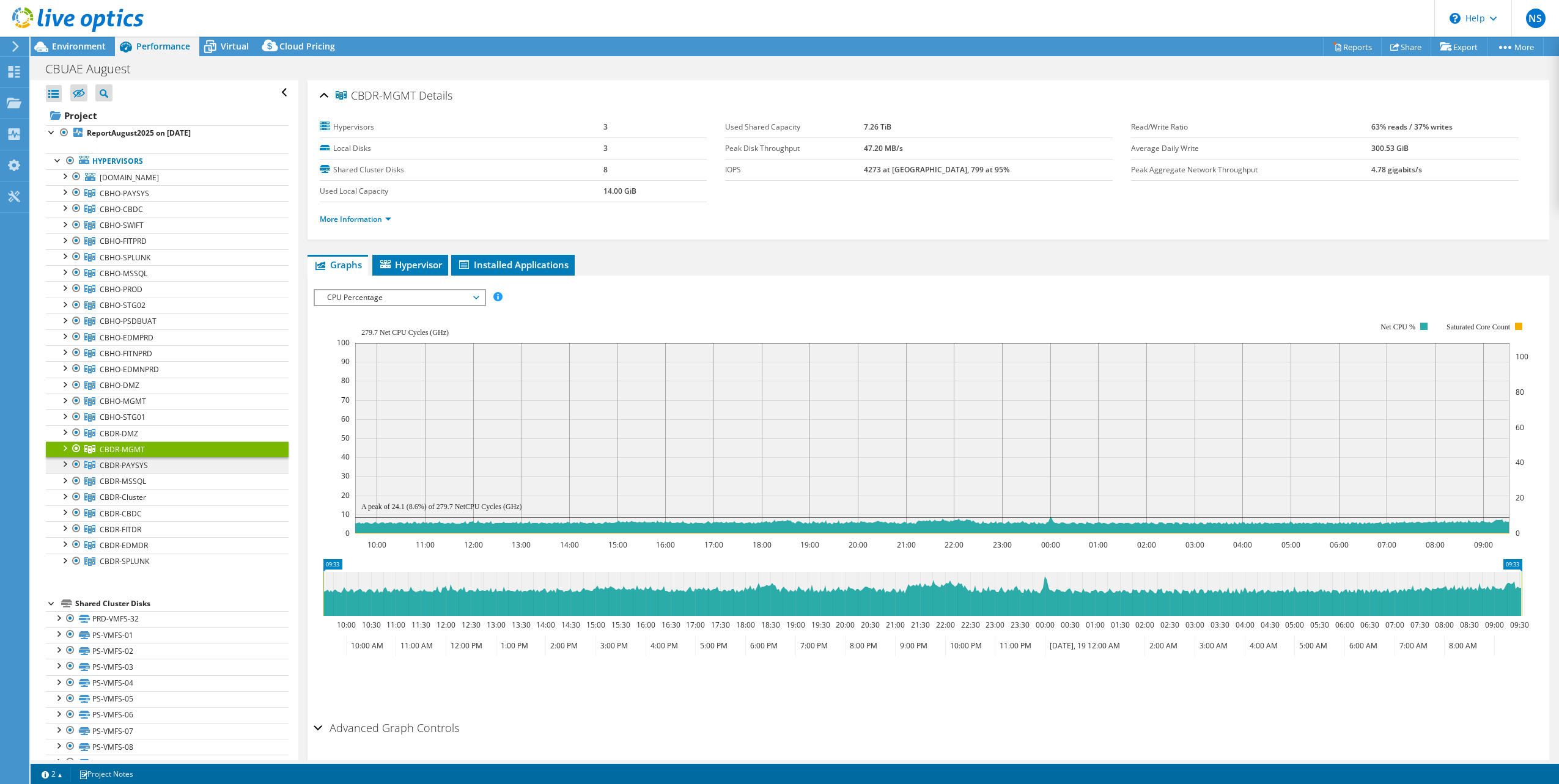
click at [148, 201] on link "CBDR-PAYSYS" at bounding box center [167, 193] width 242 height 16
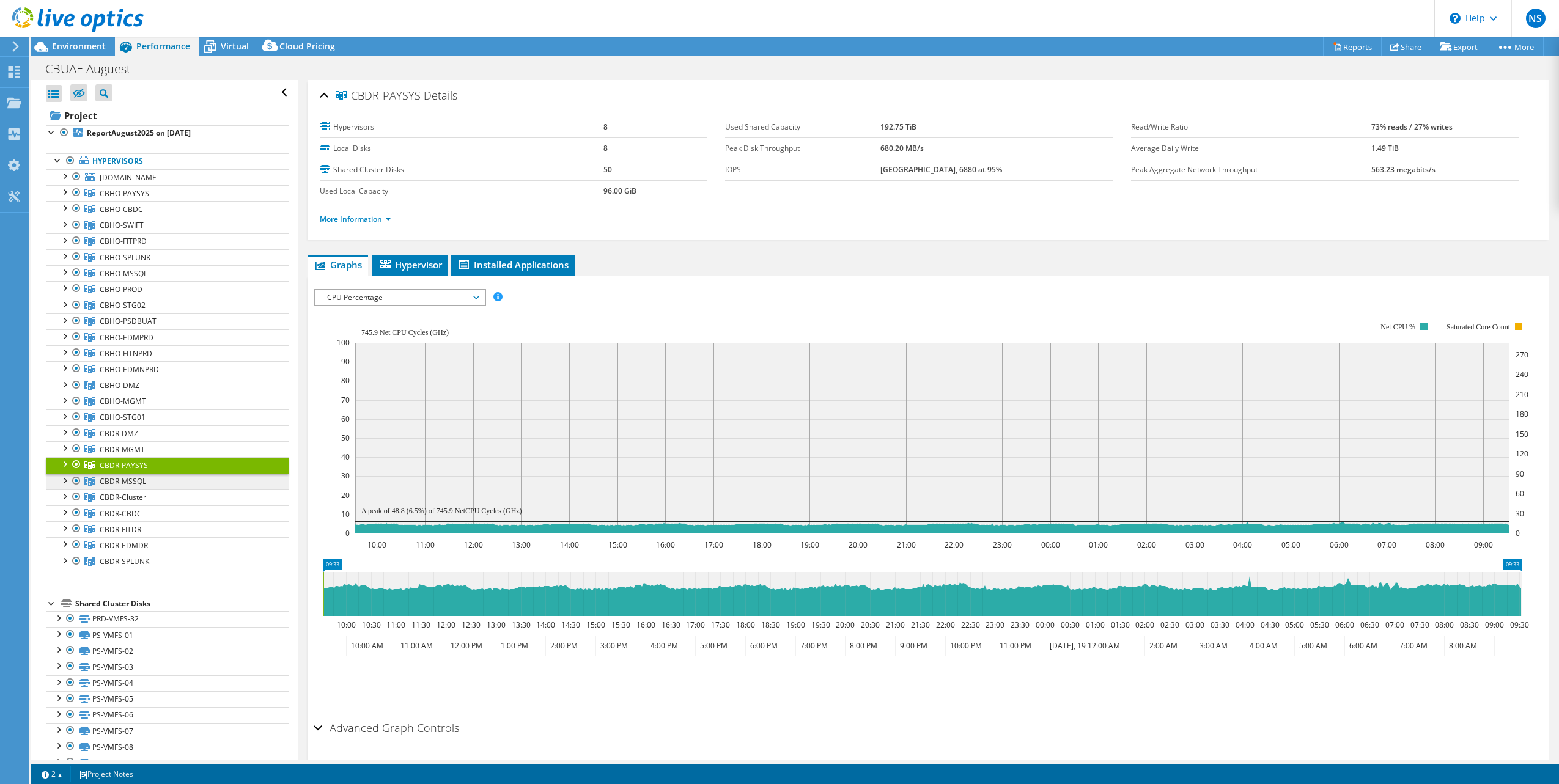
click at [153, 201] on link "CBDR-MSSQL" at bounding box center [167, 193] width 242 height 16
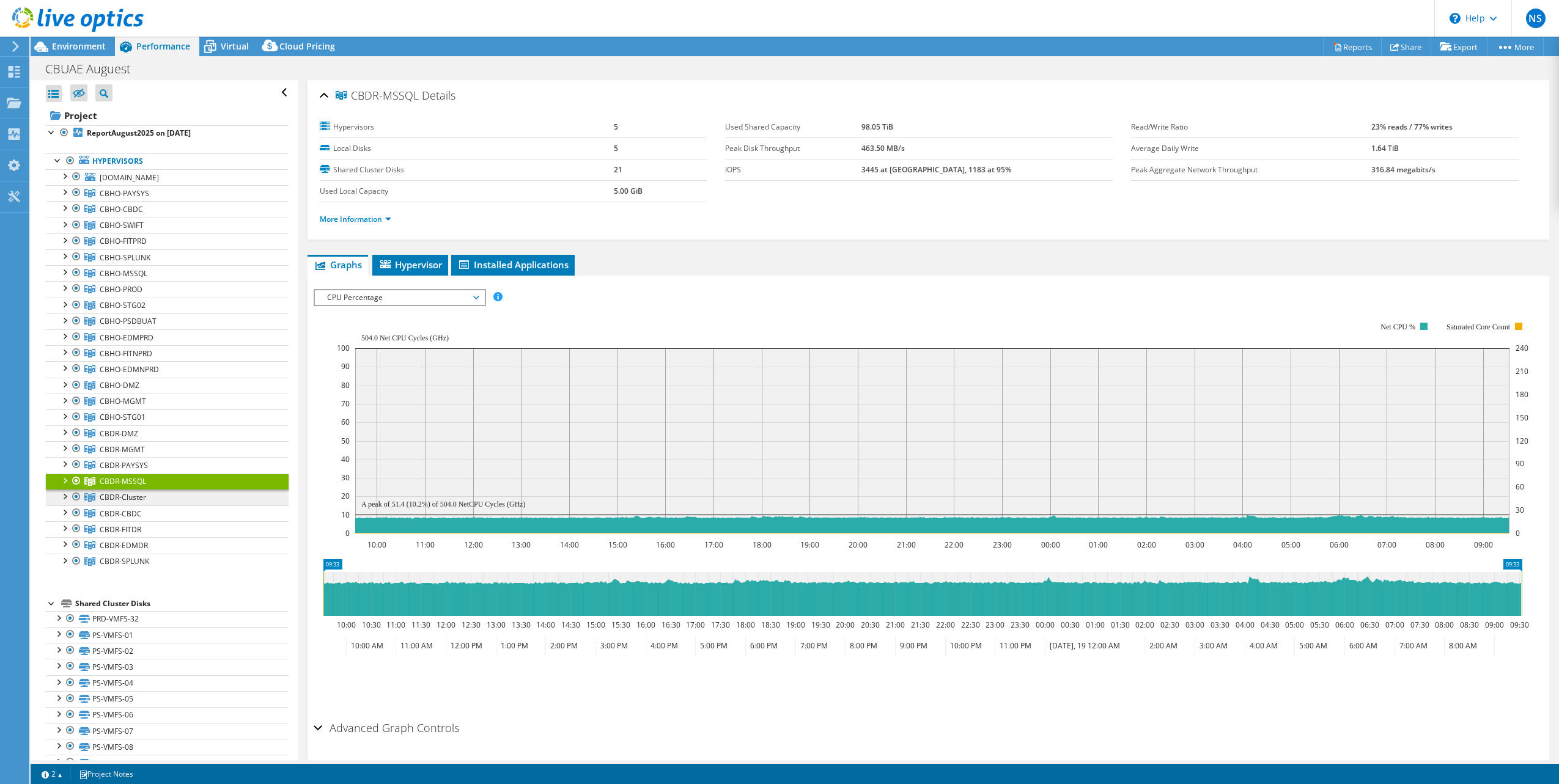
click at [152, 201] on link "CBDR-Cluster" at bounding box center [167, 193] width 242 height 16
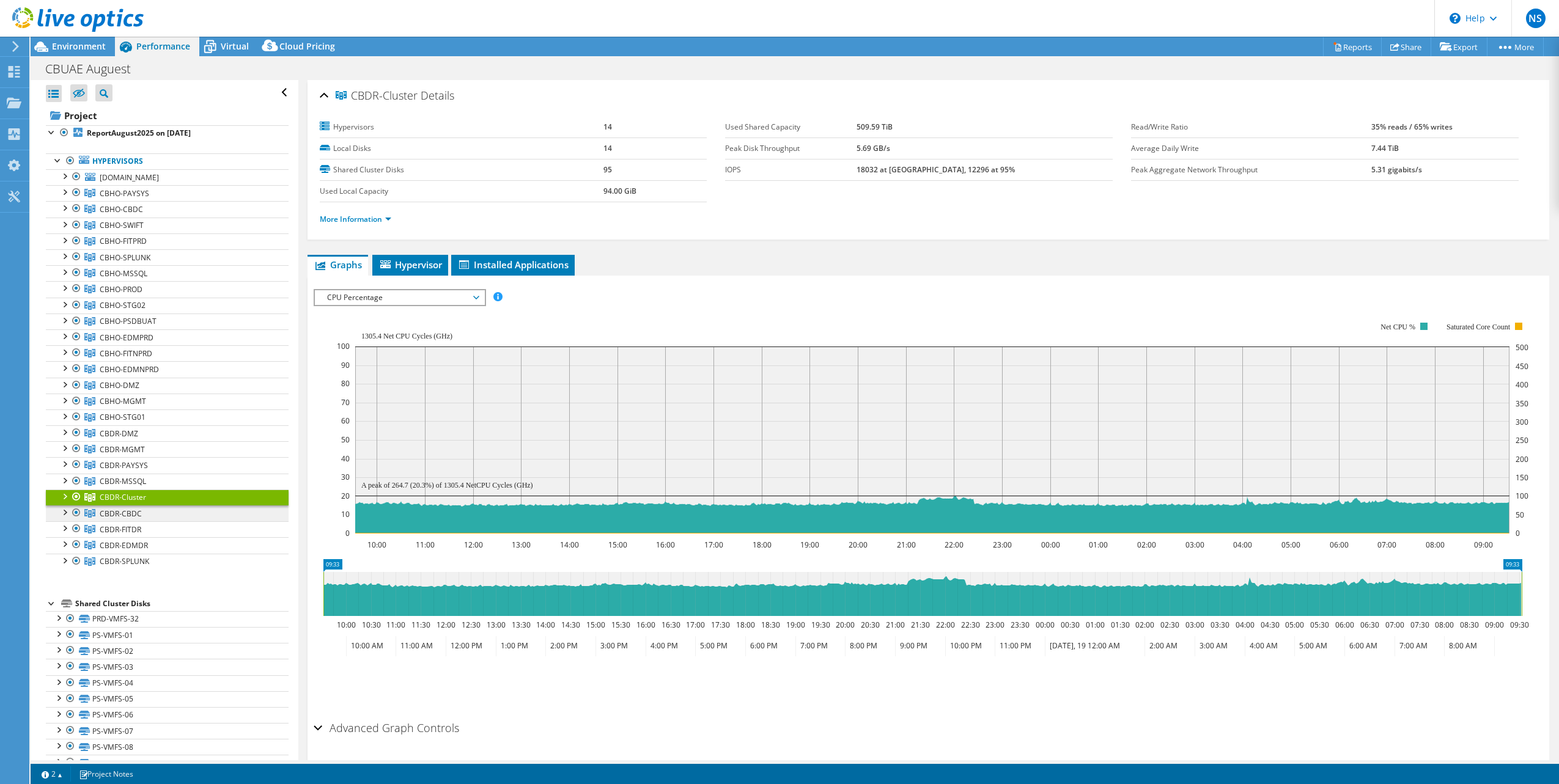
click at [148, 201] on link "CBDR-CBDC" at bounding box center [167, 193] width 242 height 16
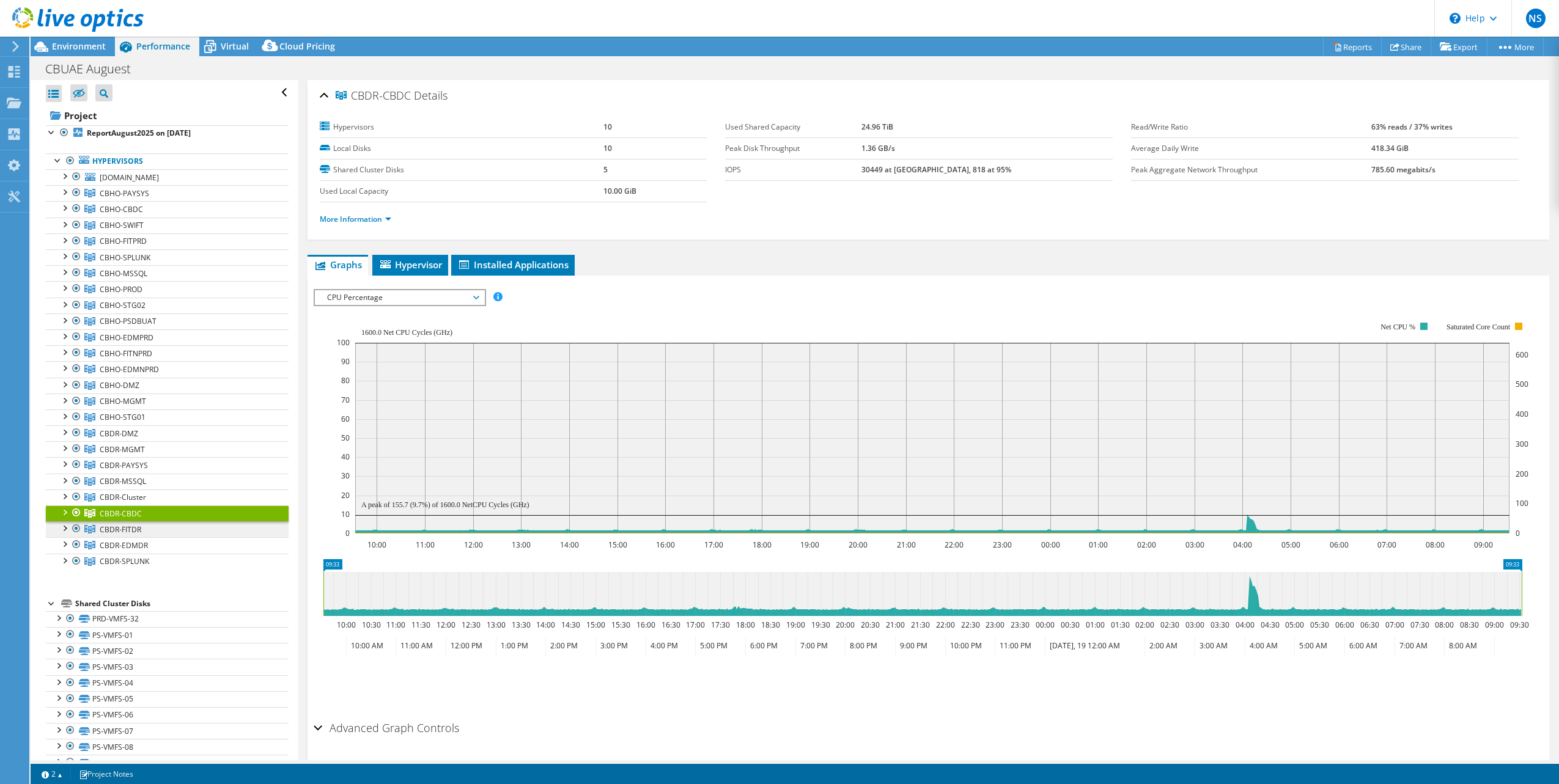
click at [150, 201] on link "CBDR-FITDR" at bounding box center [167, 193] width 242 height 16
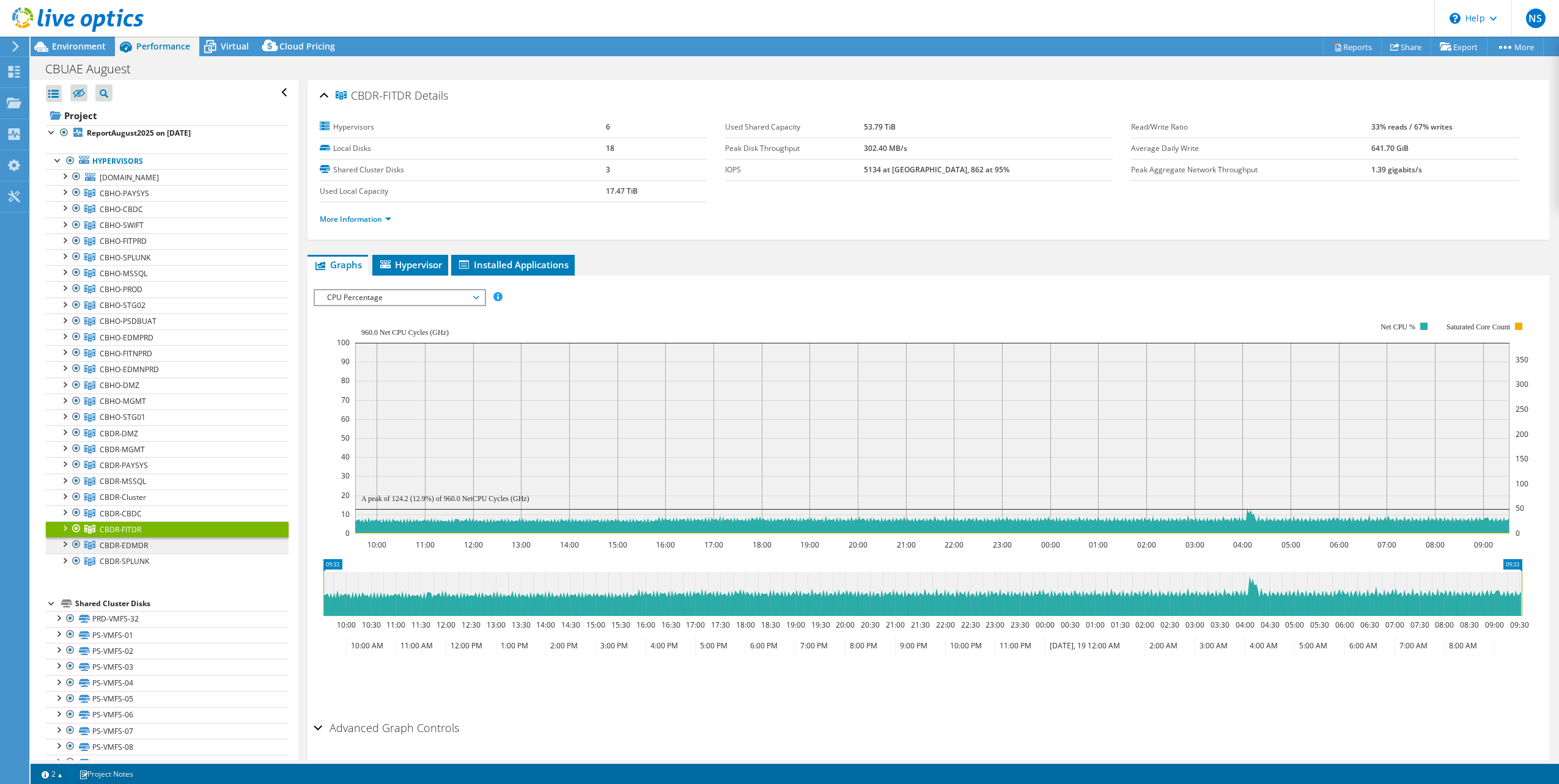
click at [154, 201] on link "CBDR-EDMDR" at bounding box center [167, 193] width 242 height 16
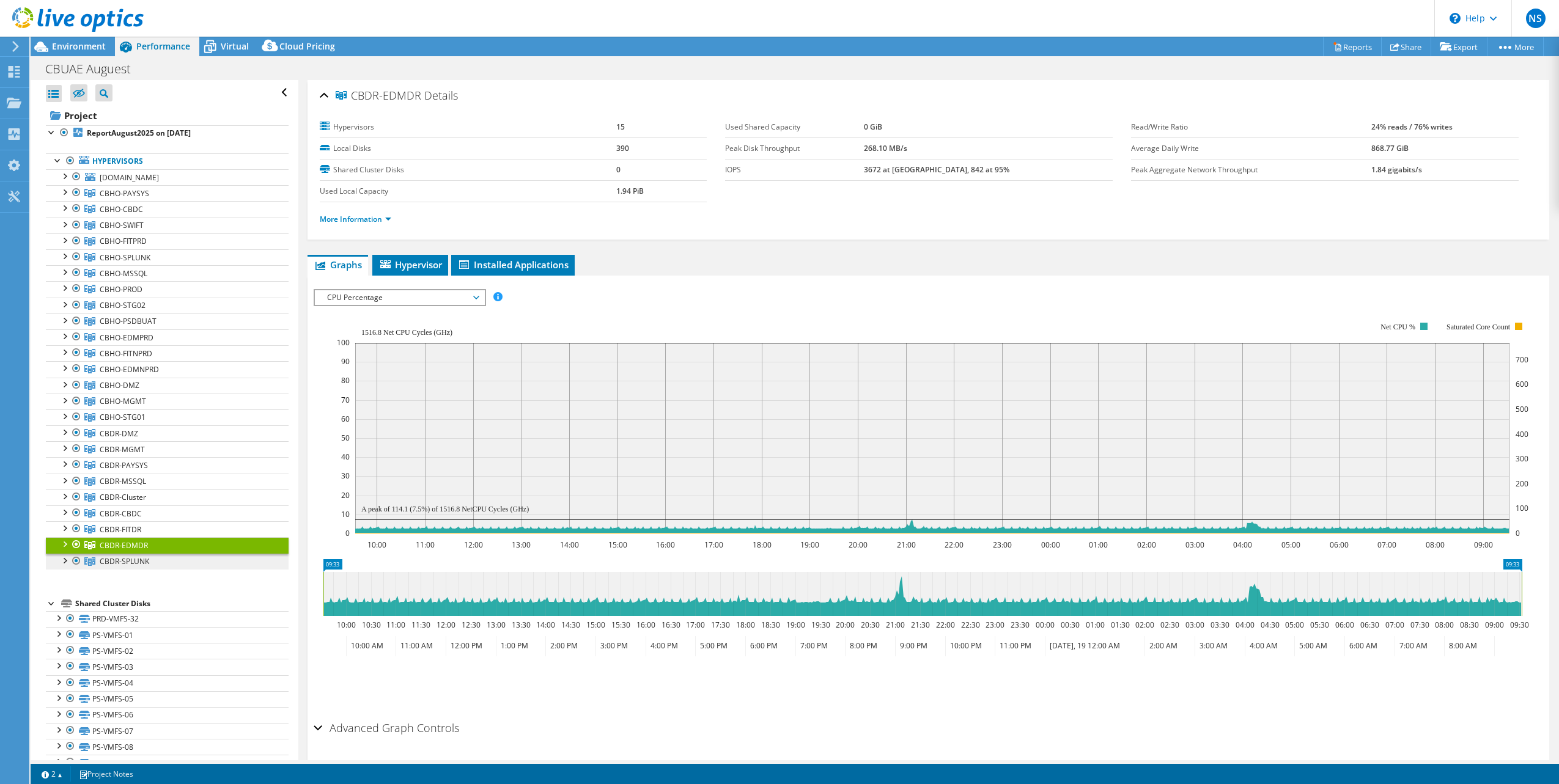
click at [152, 201] on link "CBDR-SPLUNK" at bounding box center [167, 193] width 242 height 16
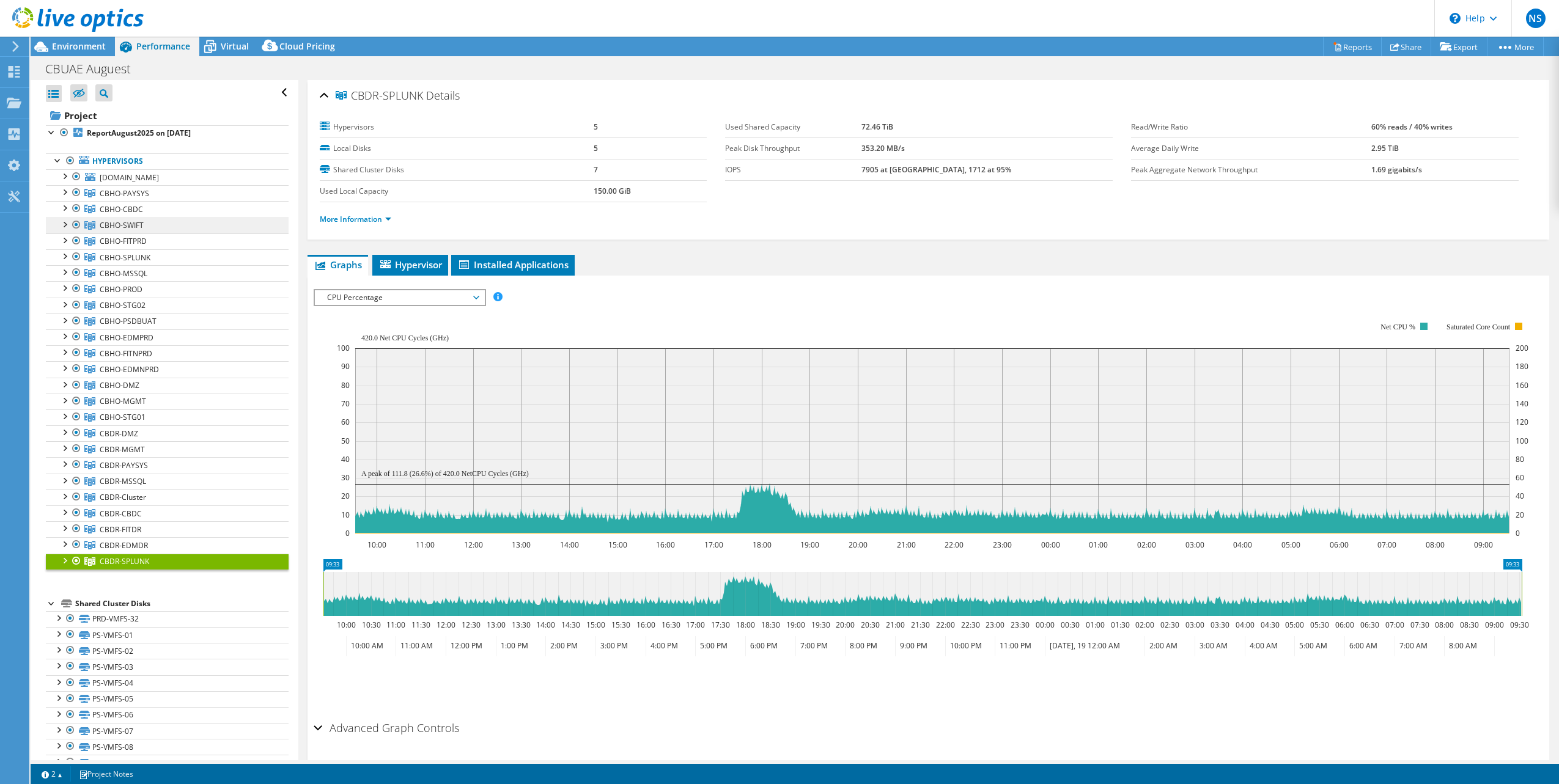
drag, startPoint x: 122, startPoint y: 229, endPoint x: 115, endPoint y: 227, distance: 7.3
click at [122, 199] on span "CBHO-SWIFT" at bounding box center [124, 193] width 50 height 10
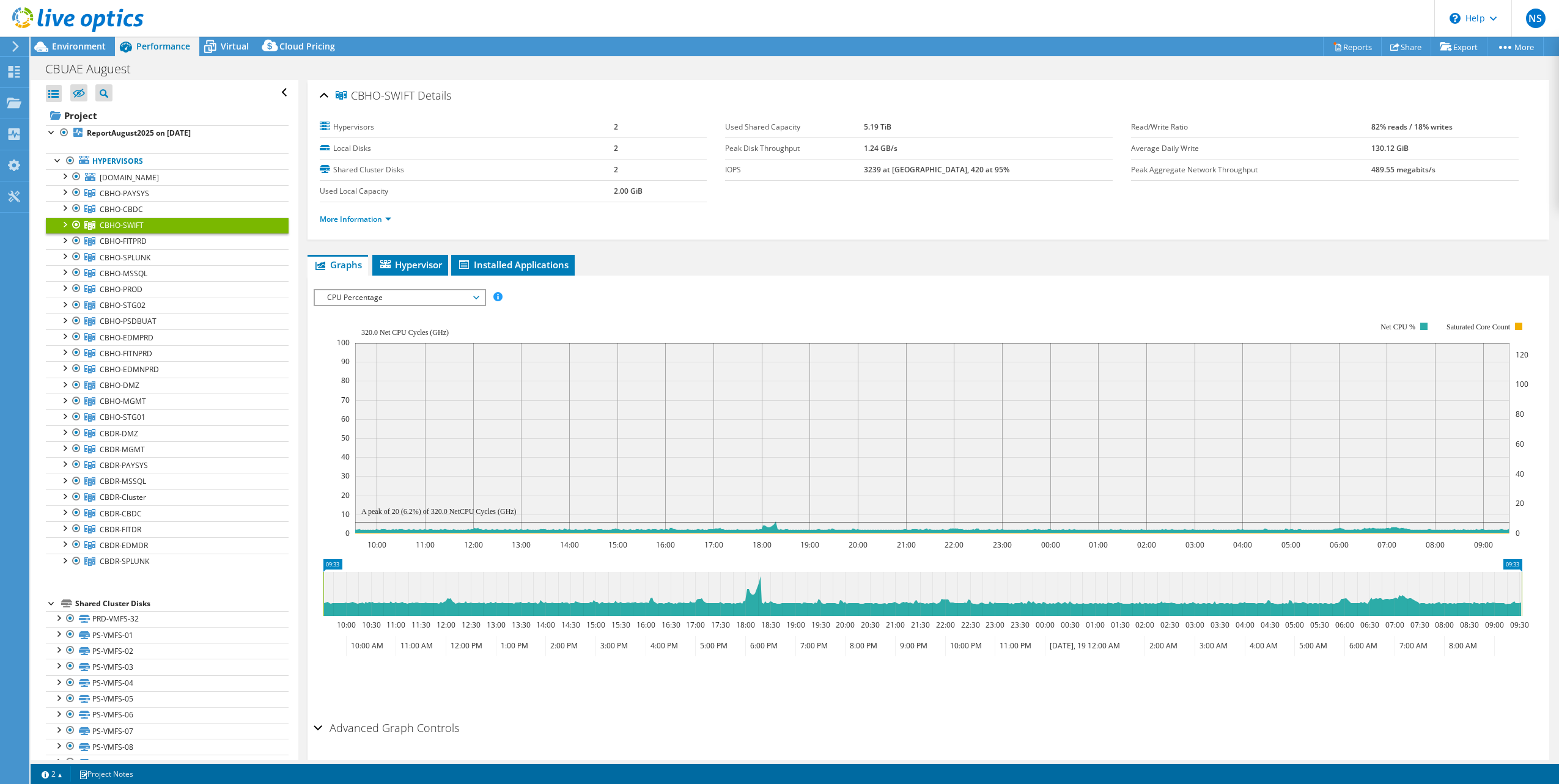
click at [61, 220] on div at bounding box center [64, 223] width 12 height 12
click at [62, 220] on div at bounding box center [64, 223] width 12 height 12
click at [67, 223] on div at bounding box center [64, 223] width 12 height 12
click at [66, 223] on div at bounding box center [64, 223] width 12 height 12
click at [169, 201] on link "CBHO-EDMPRD" at bounding box center [167, 193] width 242 height 16
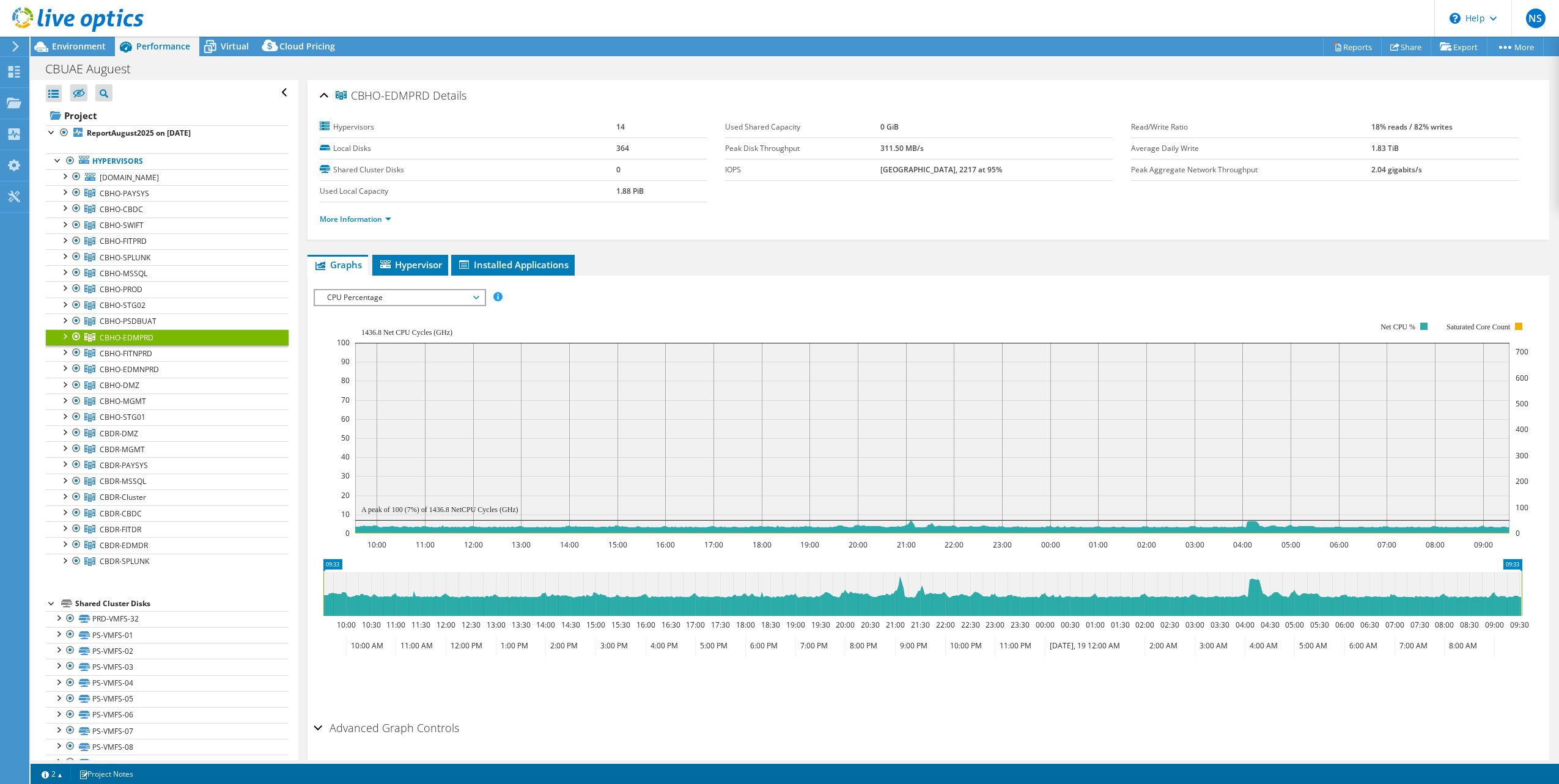
click at [65, 336] on div at bounding box center [64, 335] width 12 height 12
click at [66, 335] on div at bounding box center [64, 335] width 12 height 12
click at [61, 334] on div at bounding box center [64, 335] width 12 height 12
click at [124, 334] on span "CBHO-EDMPRD" at bounding box center [126, 337] width 54 height 10
click at [423, 261] on span "Hypervisor" at bounding box center [410, 264] width 63 height 12
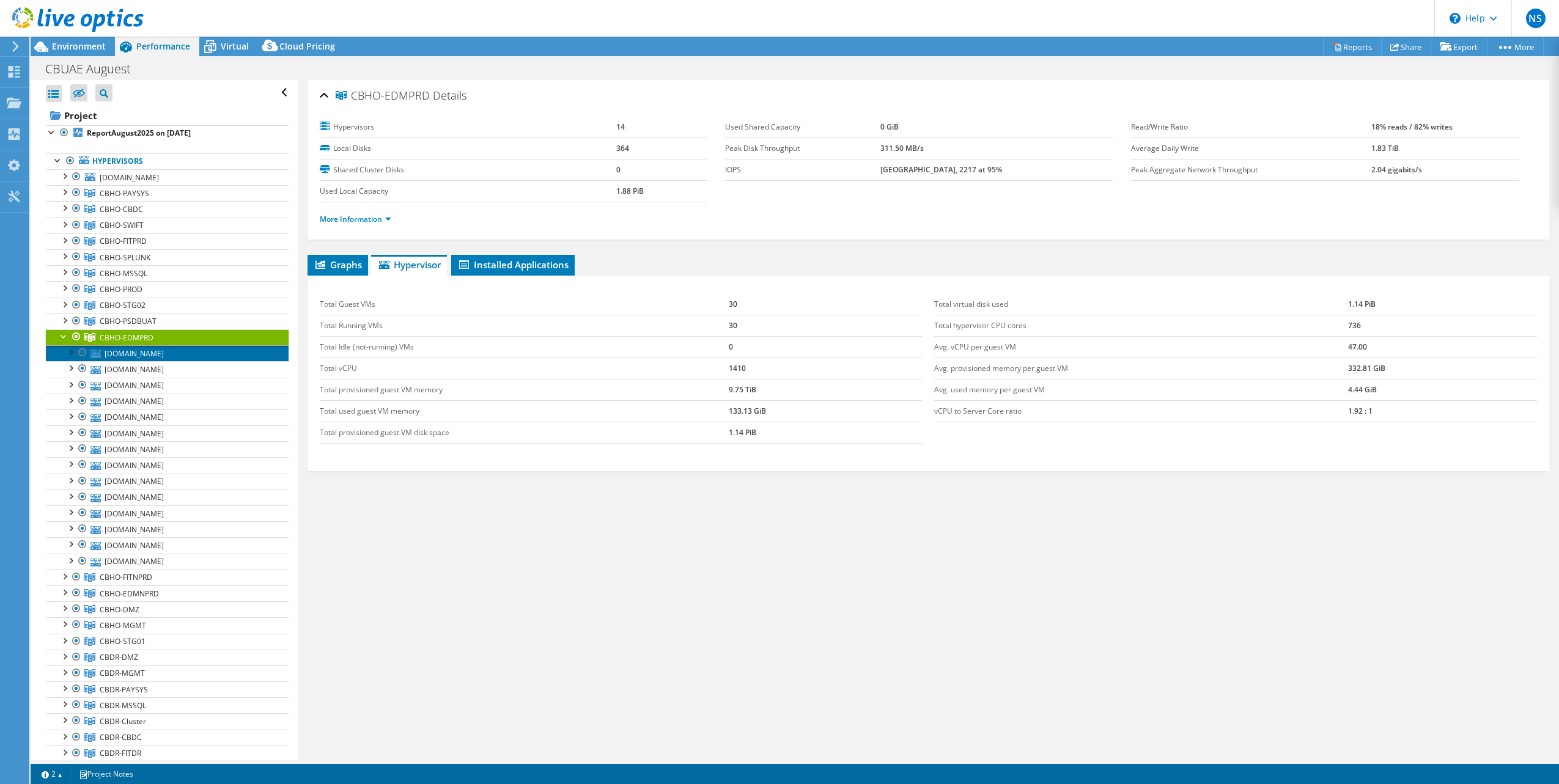
click at [166, 358] on link "[DOMAIN_NAME]" at bounding box center [167, 353] width 242 height 16
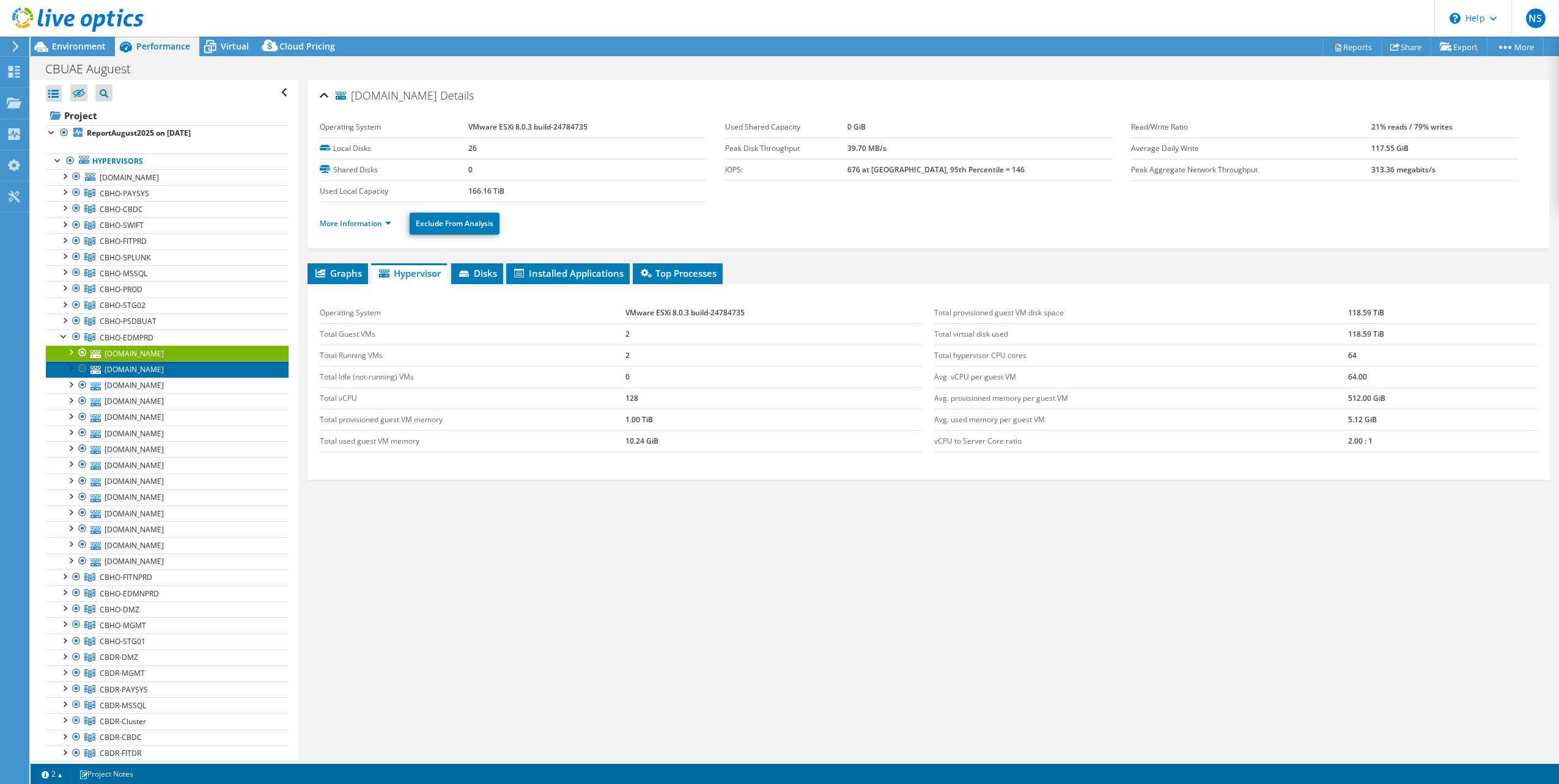
click at [167, 370] on link "[DOMAIN_NAME]" at bounding box center [167, 369] width 242 height 16
click at [70, 364] on div at bounding box center [69, 366] width 12 height 12
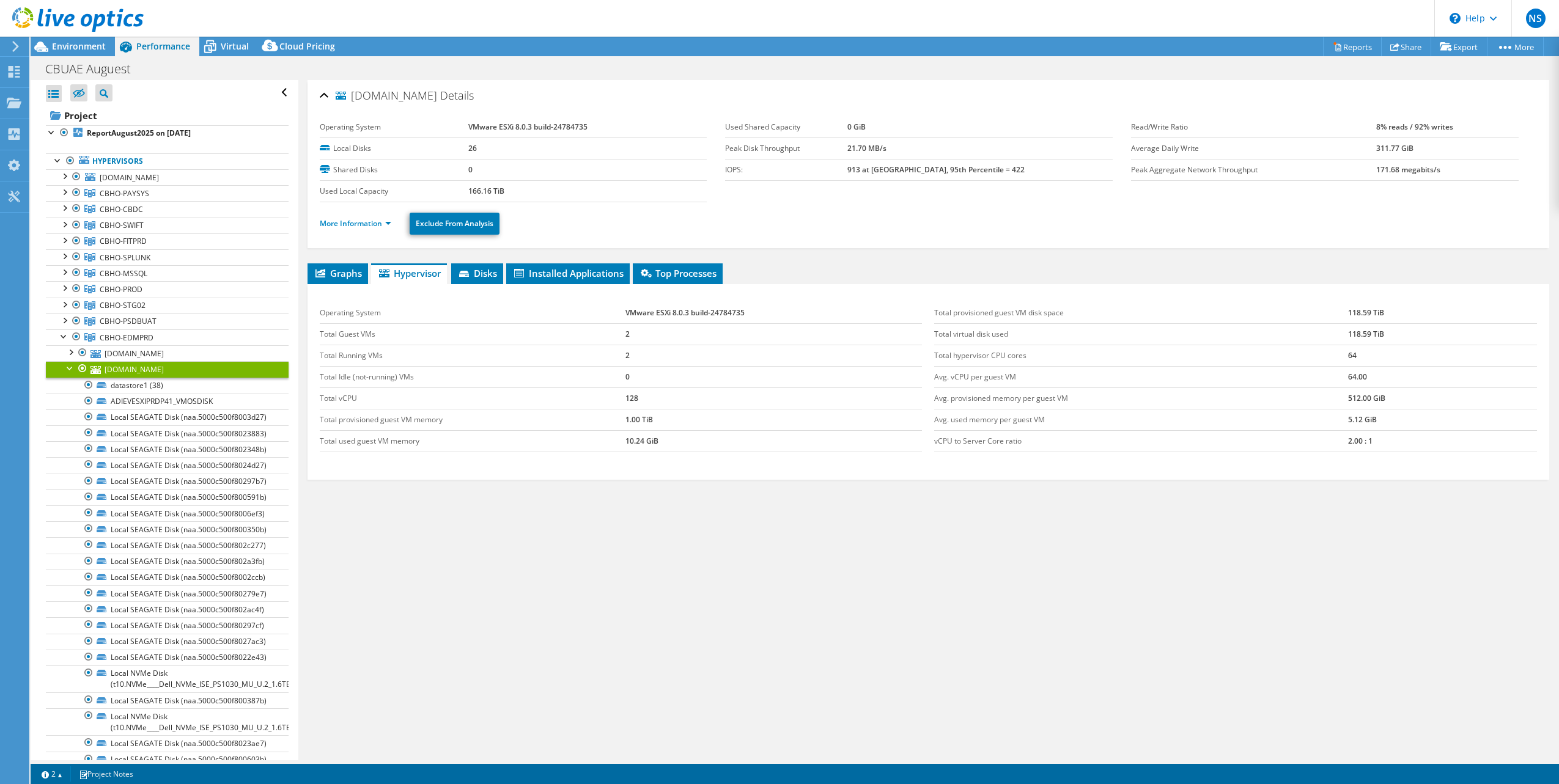
click at [69, 364] on div at bounding box center [69, 366] width 12 height 12
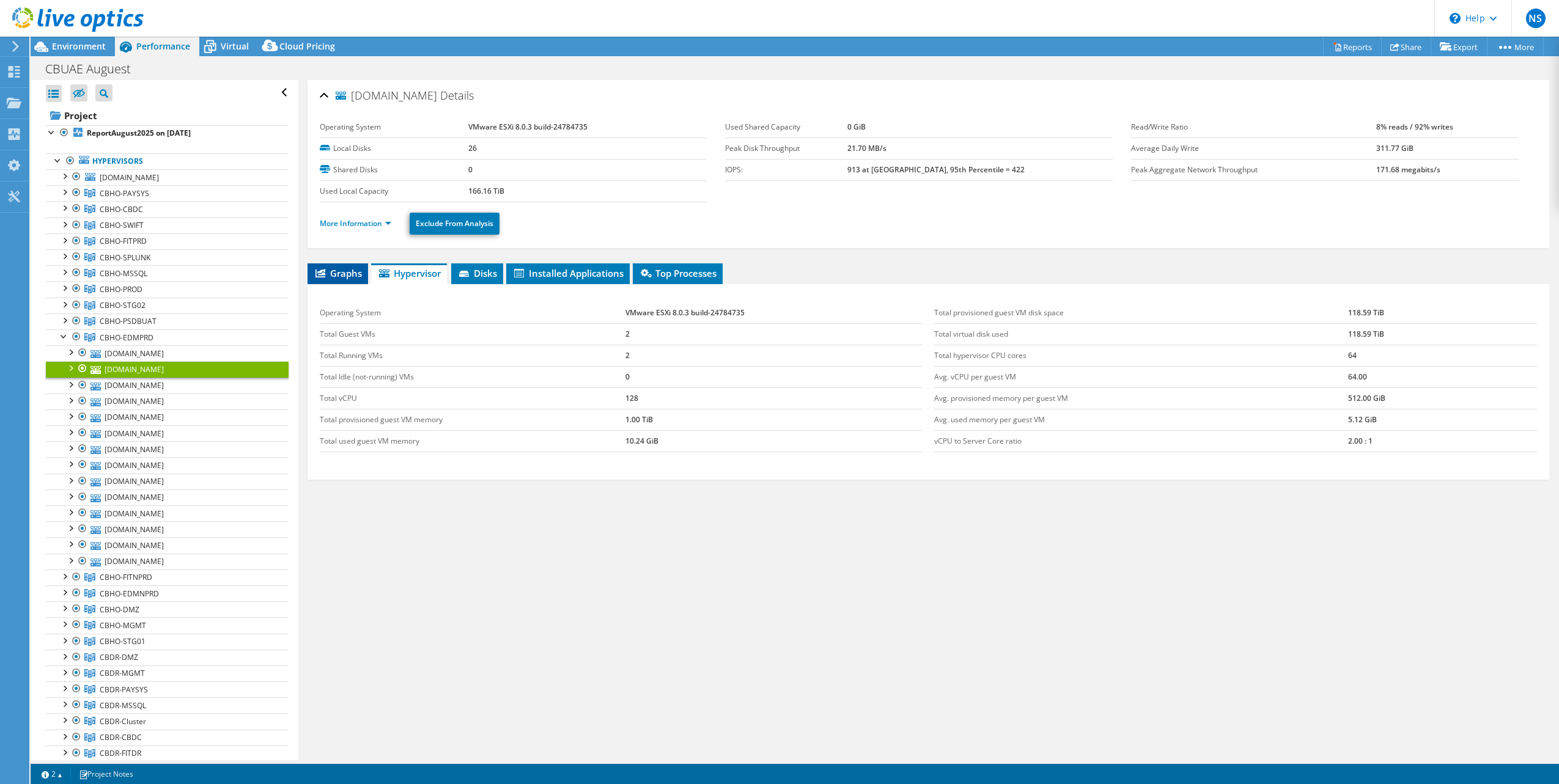
click at [321, 275] on icon at bounding box center [320, 273] width 9 height 9
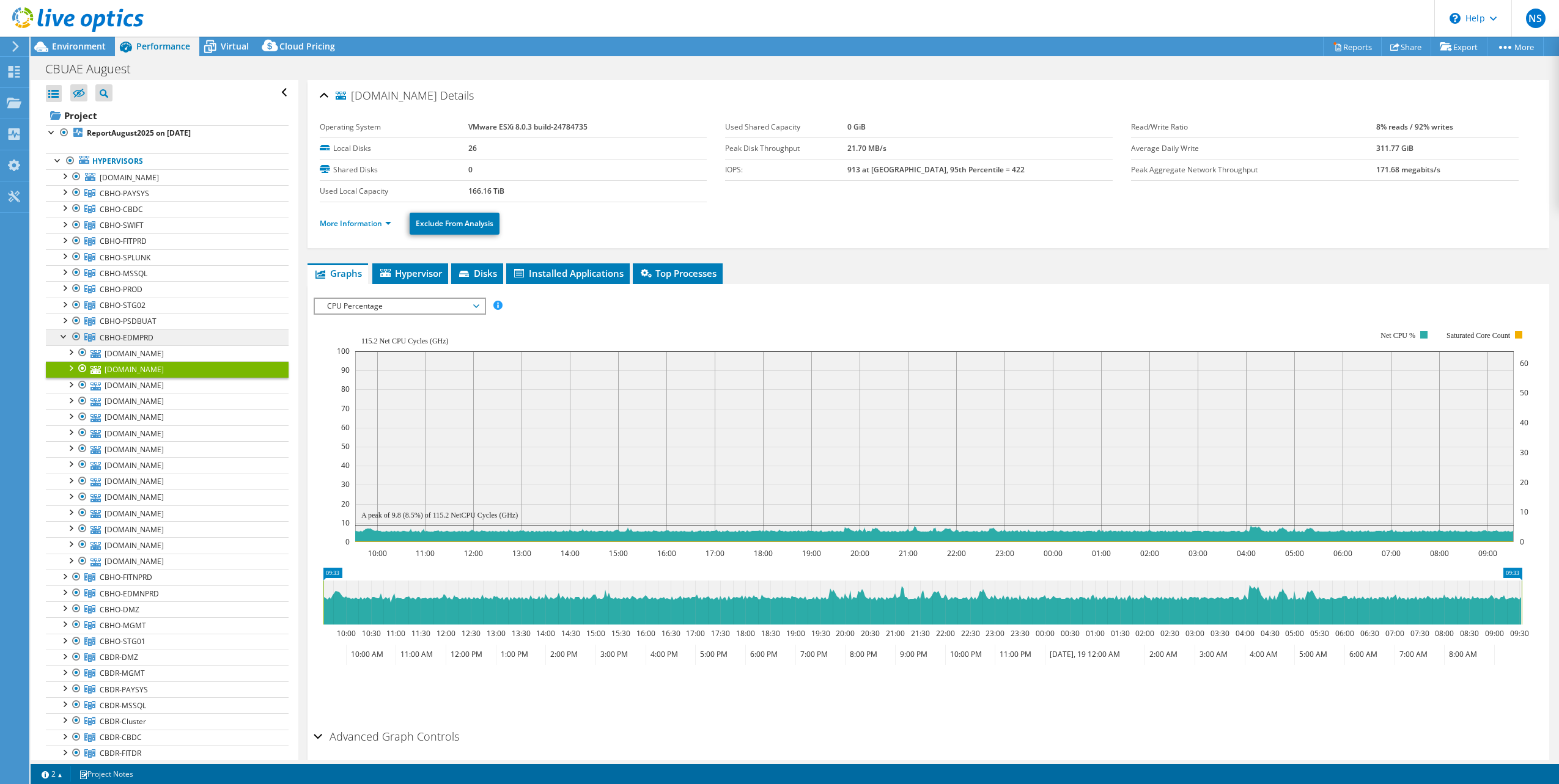
click at [158, 201] on link "CBHO-EDMPRD" at bounding box center [167, 193] width 242 height 16
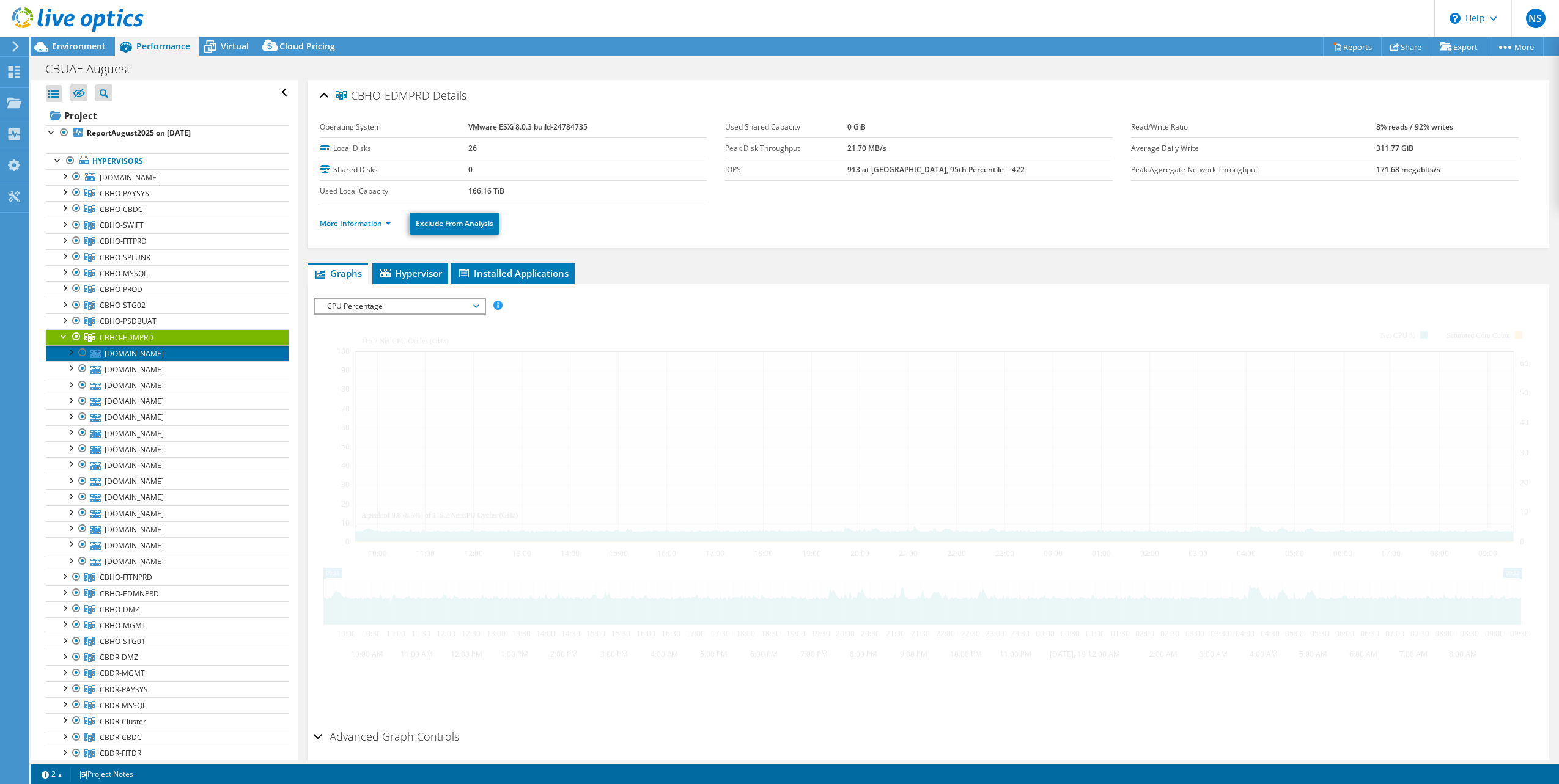
click at [168, 350] on link "[DOMAIN_NAME]" at bounding box center [167, 353] width 242 height 16
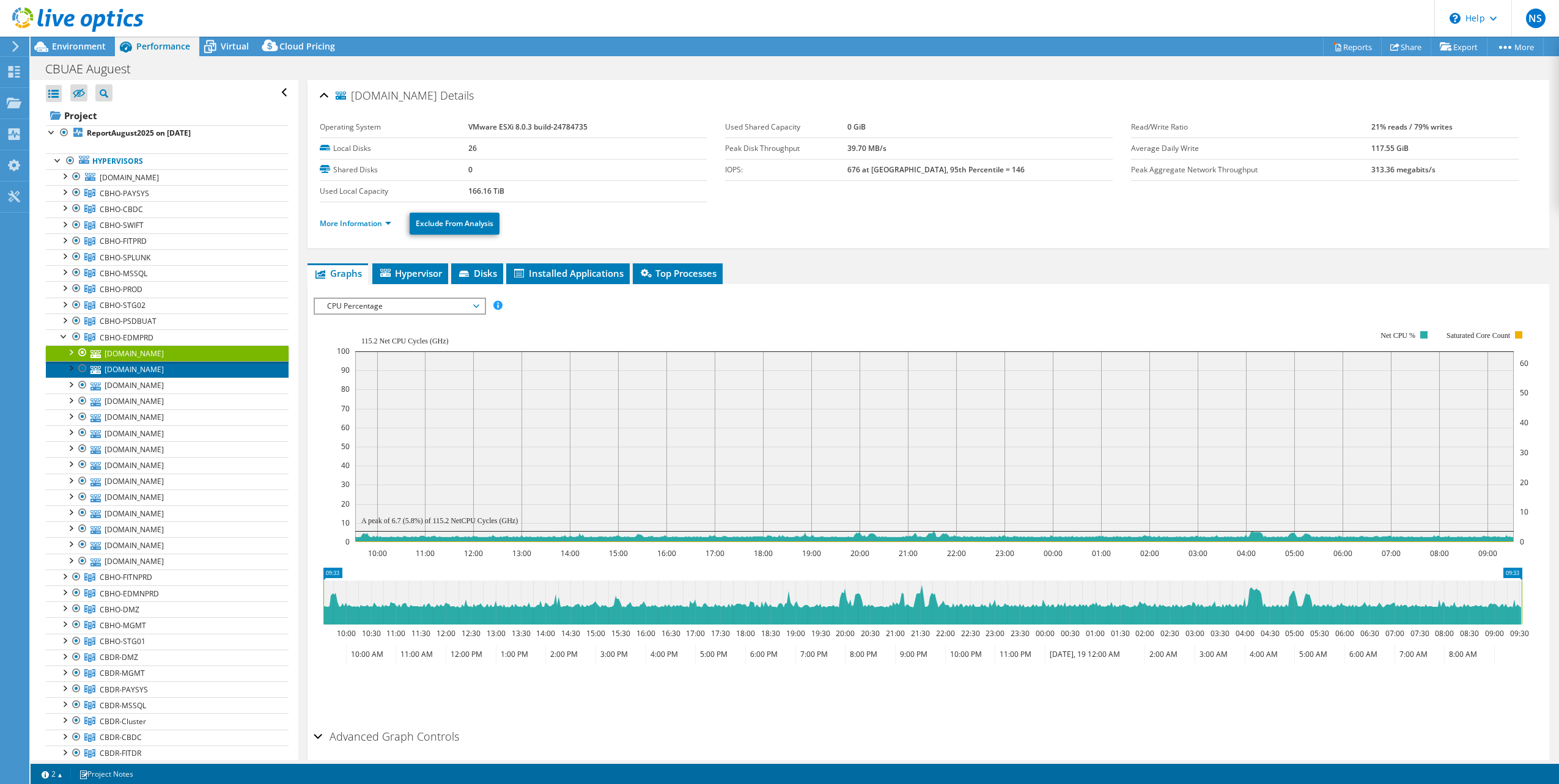
click at [167, 366] on link "[DOMAIN_NAME]" at bounding box center [167, 369] width 242 height 16
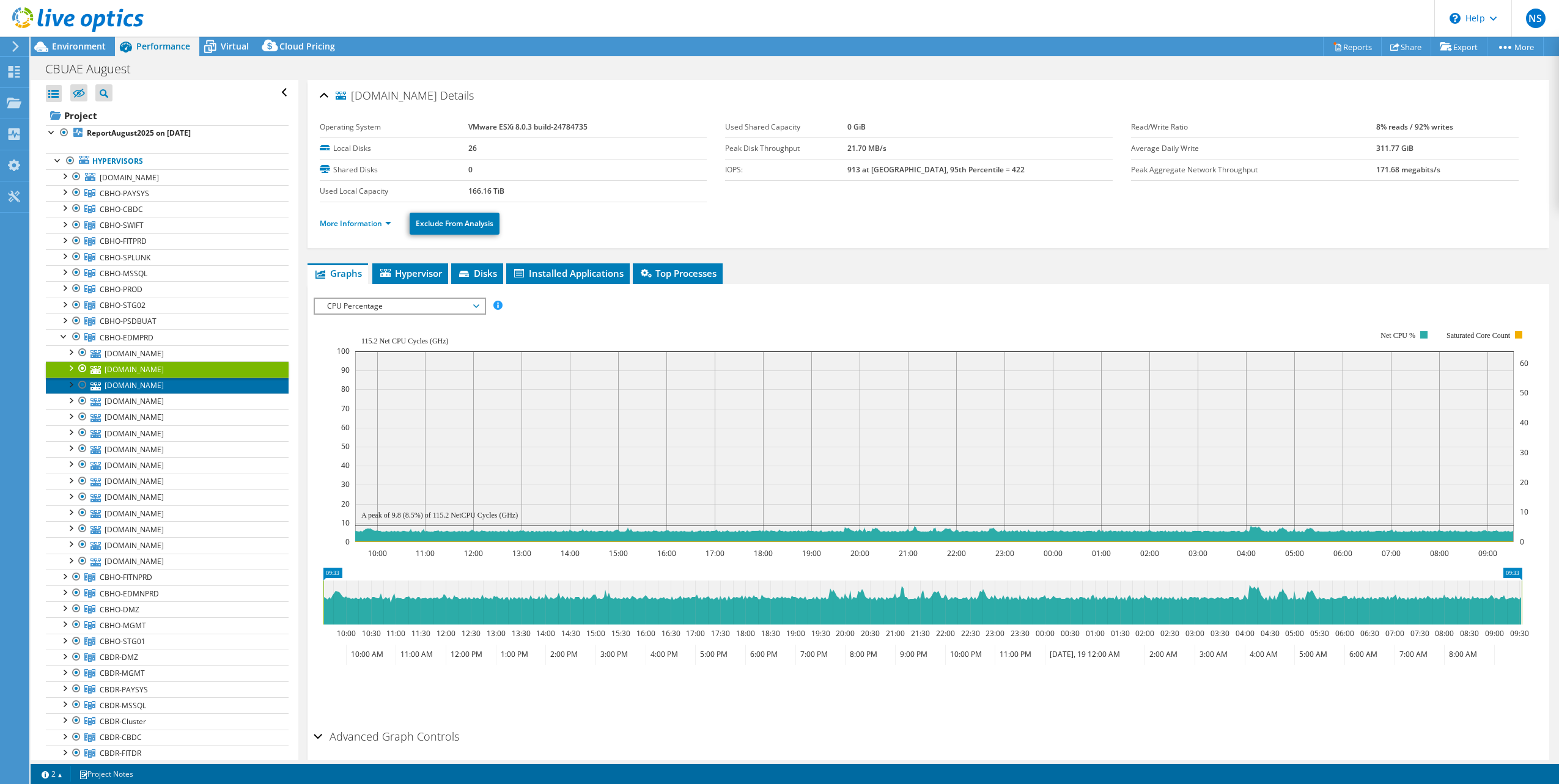
click at [163, 385] on link "[DOMAIN_NAME]" at bounding box center [167, 385] width 242 height 16
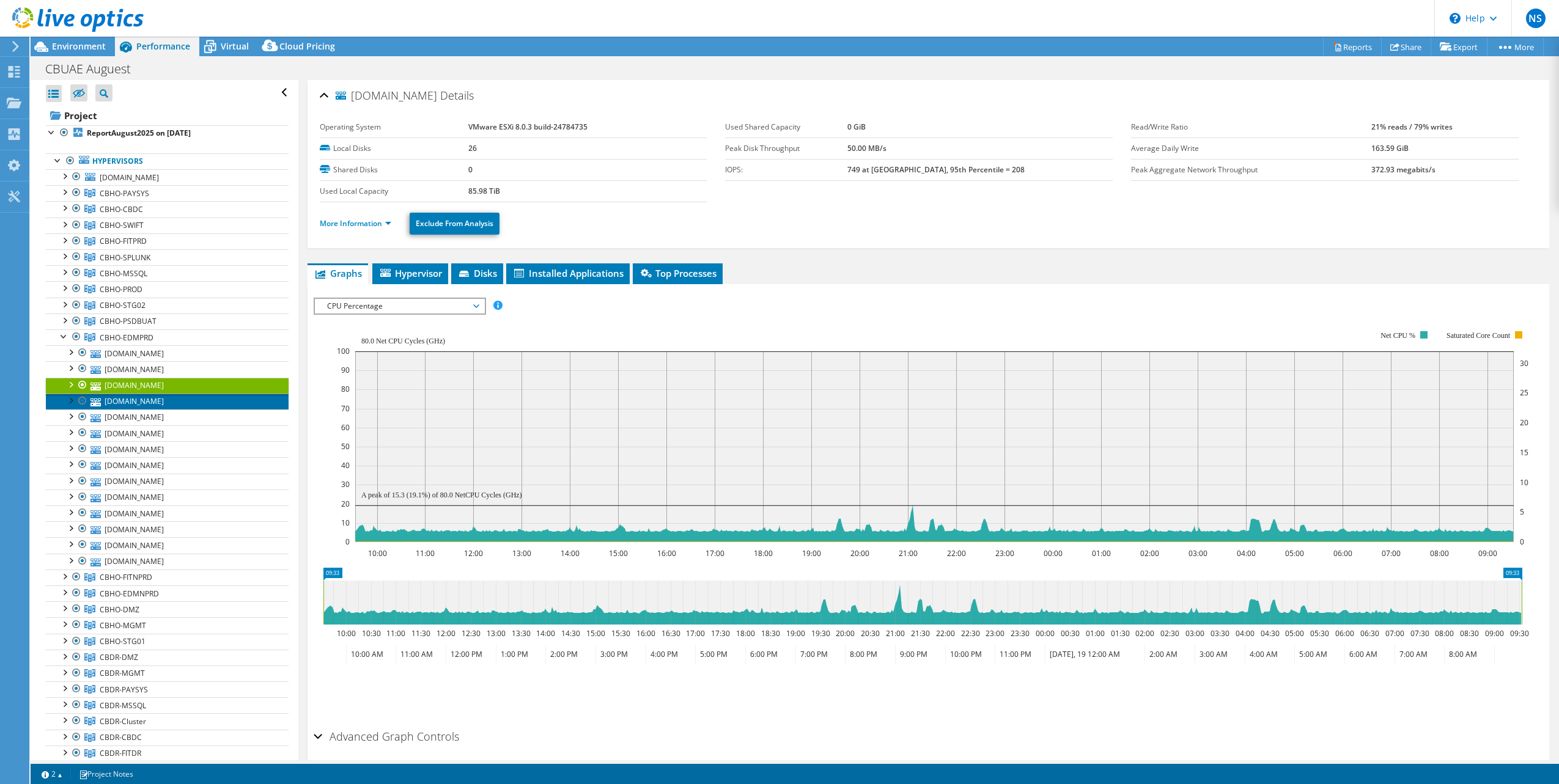
click at [170, 404] on link "[DOMAIN_NAME]" at bounding box center [167, 401] width 242 height 16
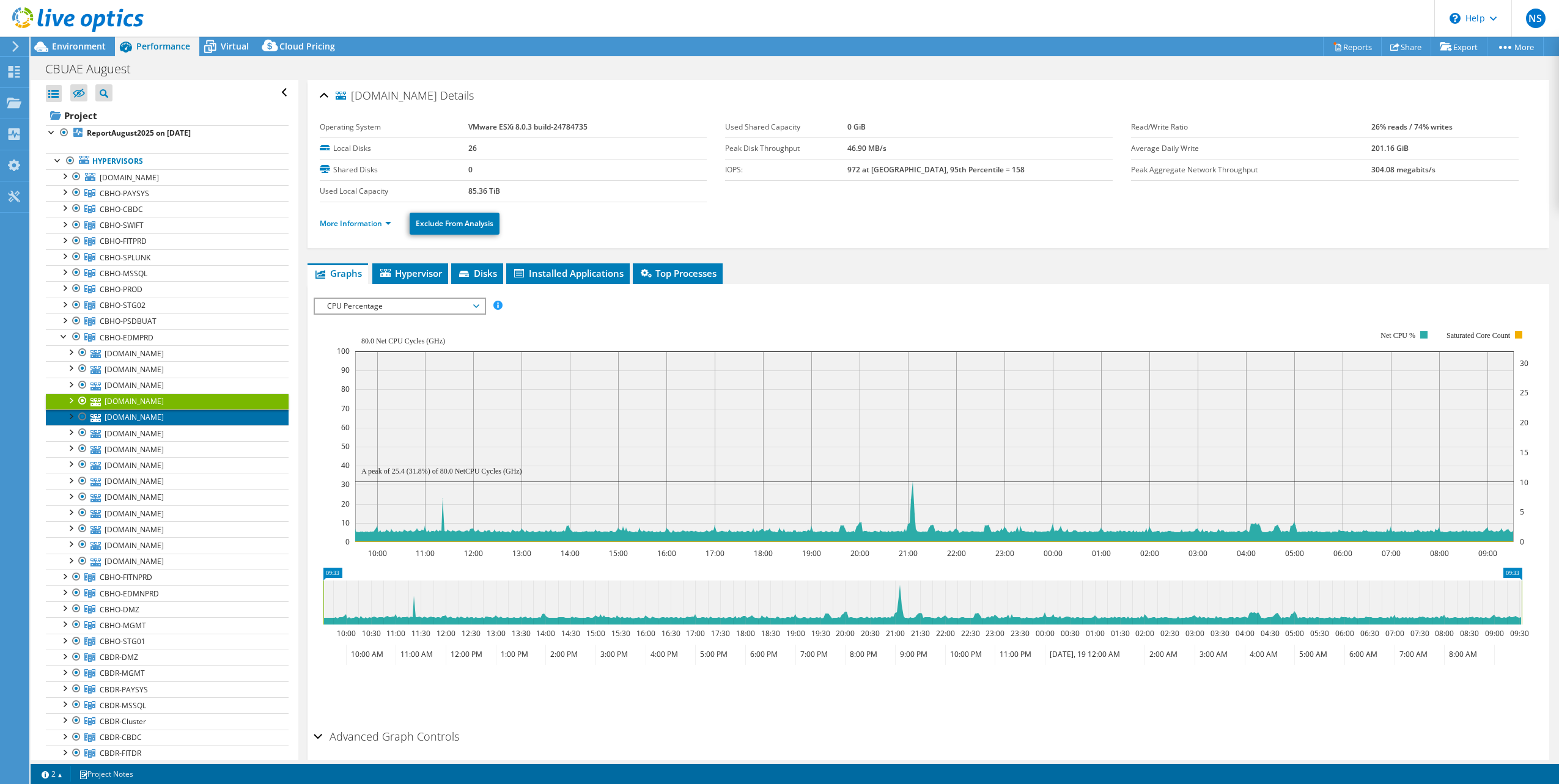
click at [176, 421] on link "[DOMAIN_NAME]" at bounding box center [167, 418] width 242 height 16
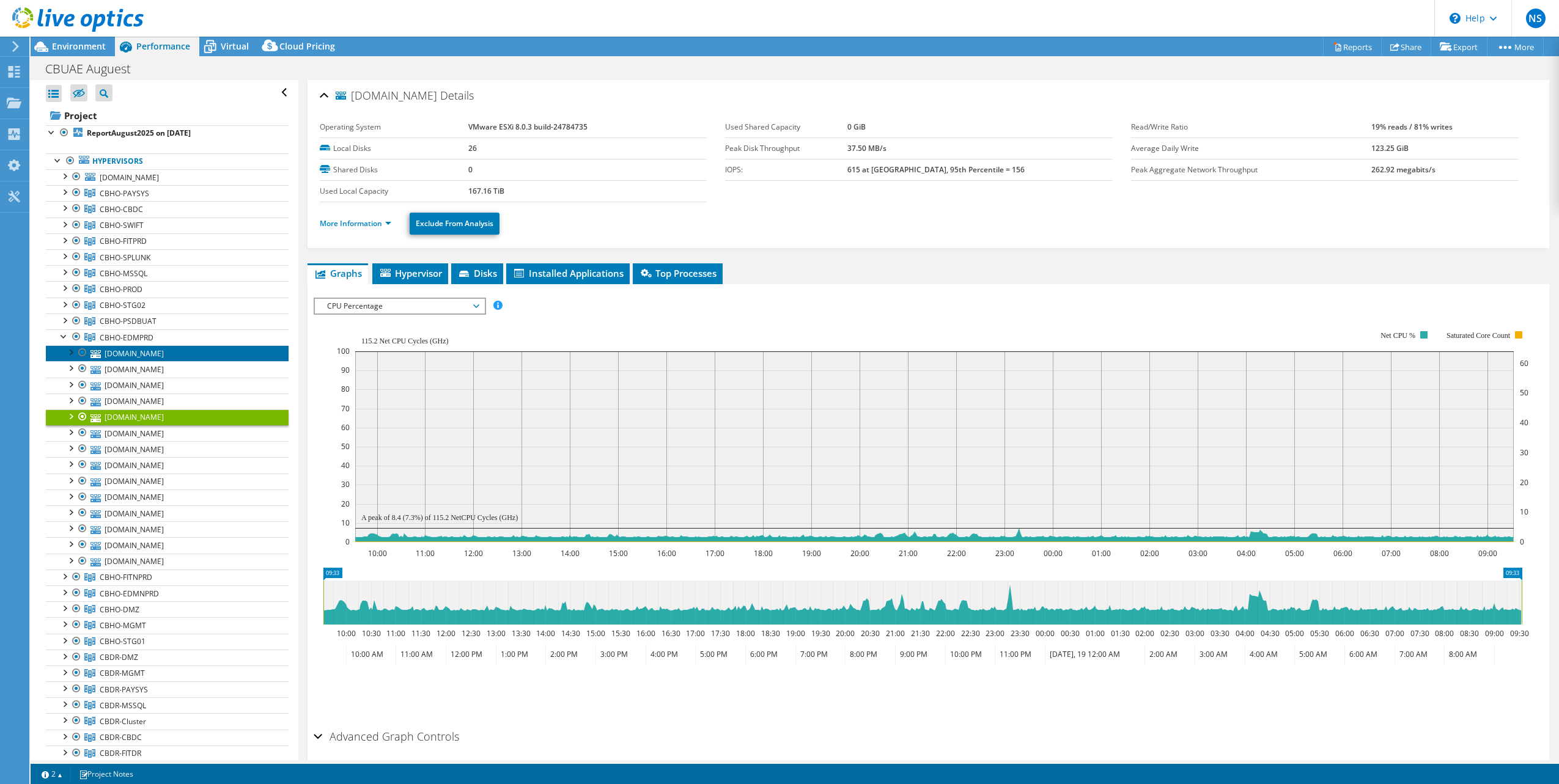
click at [164, 354] on link "[DOMAIN_NAME]" at bounding box center [167, 353] width 242 height 16
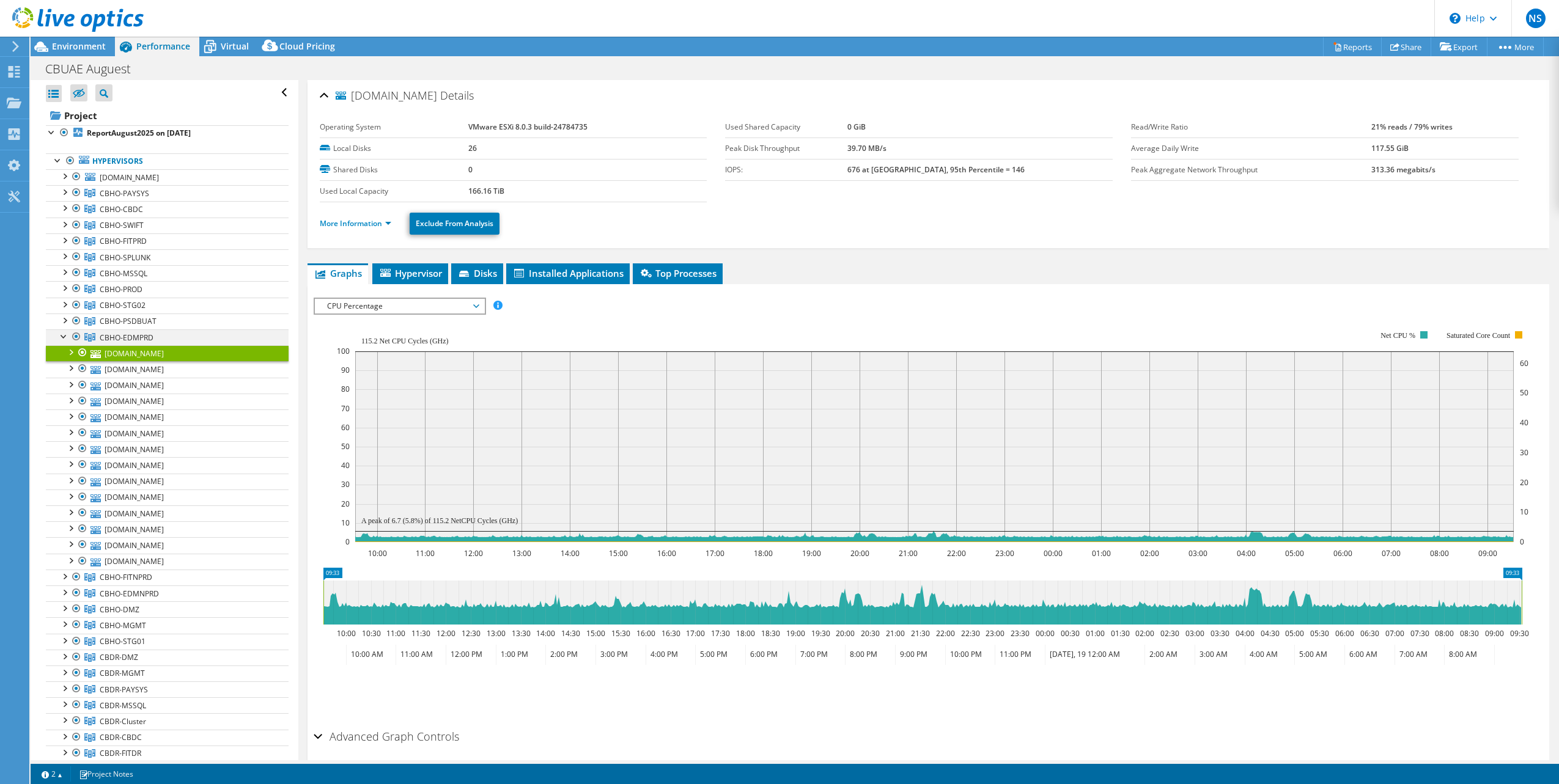
click at [61, 335] on div at bounding box center [64, 335] width 12 height 12
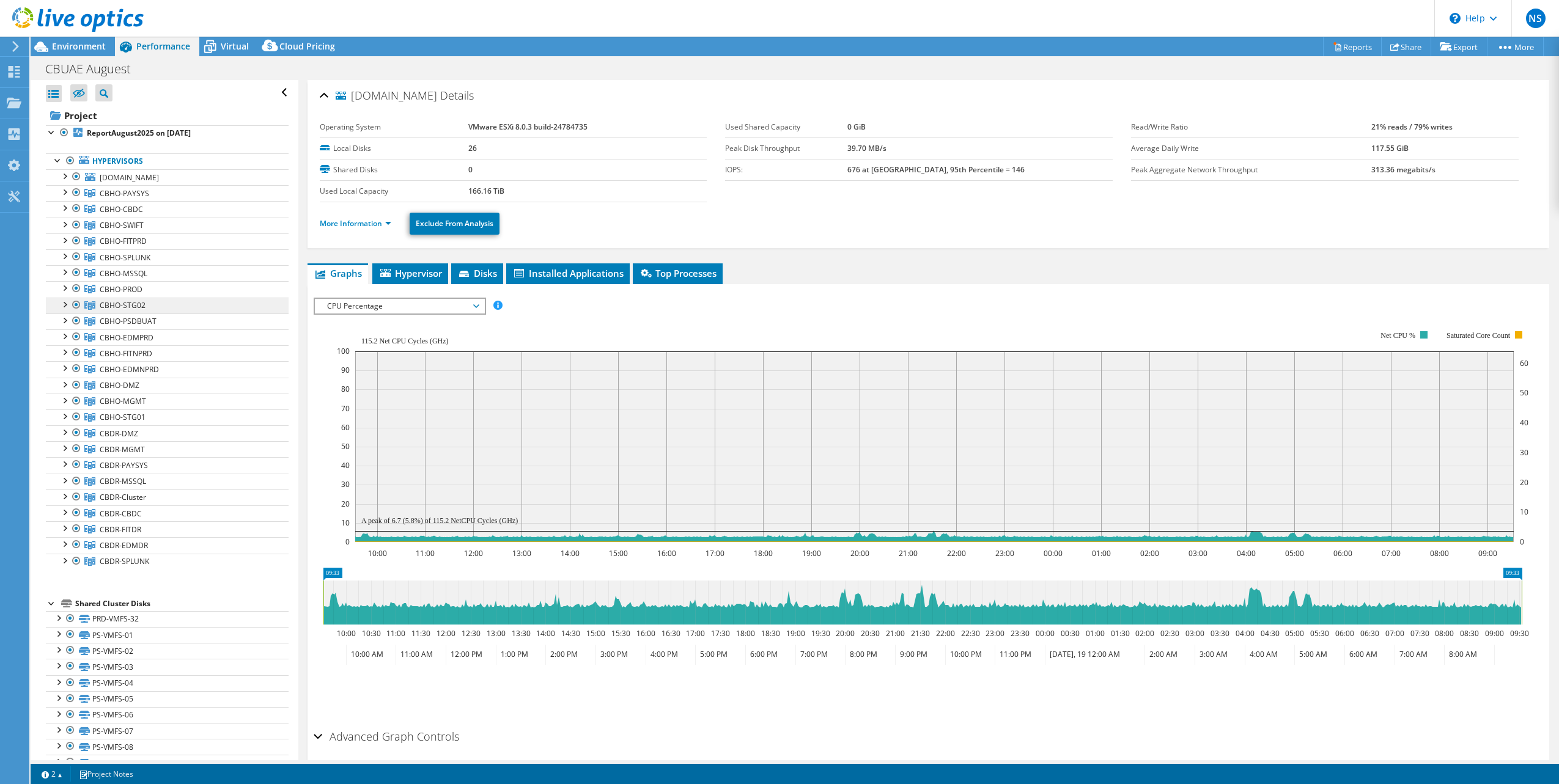
drag, startPoint x: 133, startPoint y: 302, endPoint x: 140, endPoint y: 302, distance: 7.0
click at [133, 199] on span "CBHO-STG02" at bounding box center [124, 193] width 50 height 10
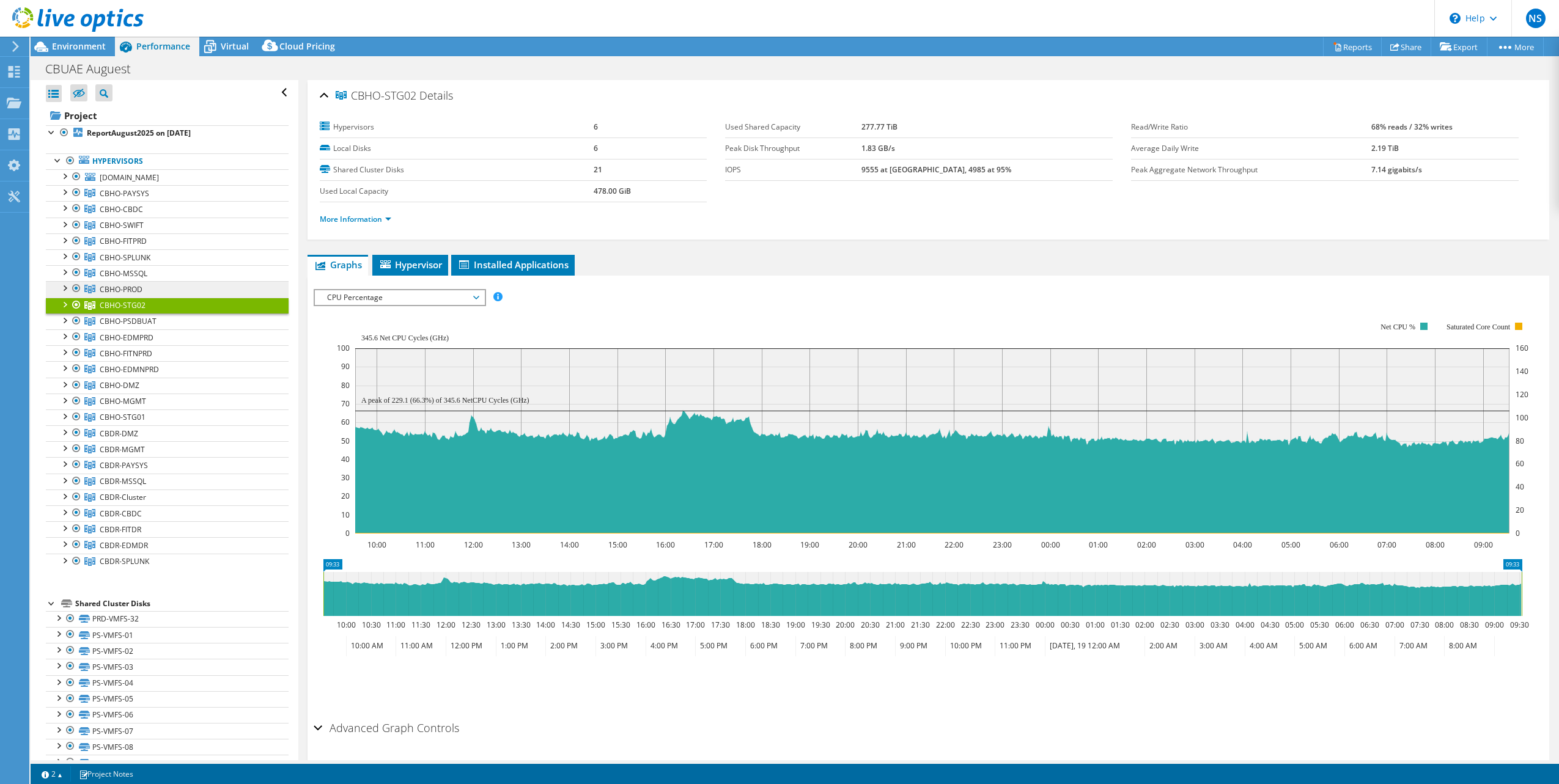
click at [131, 201] on link "CBHO-PROD" at bounding box center [167, 193] width 242 height 16
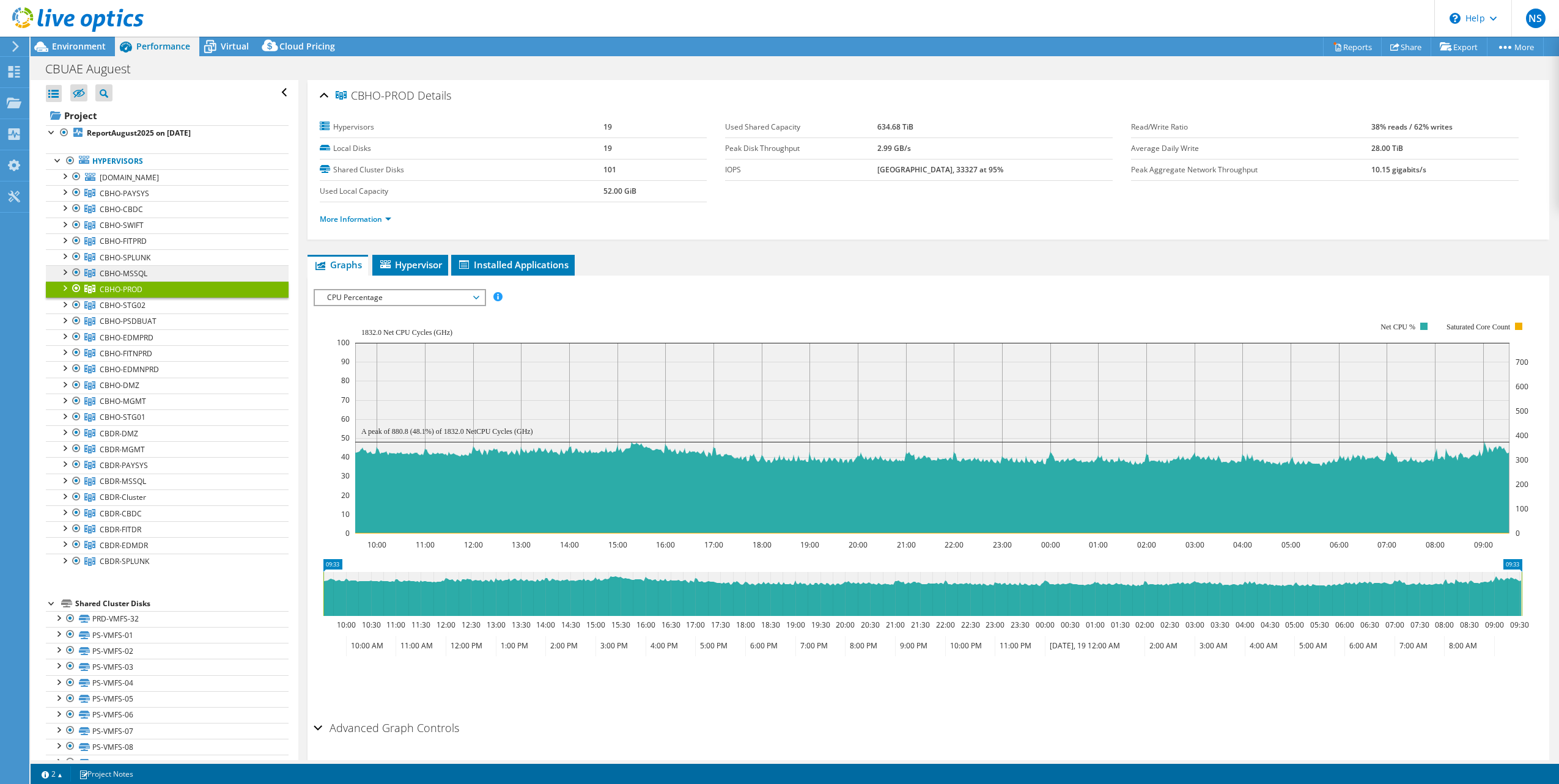
click at [134, 199] on span "CBHO-MSSQL" at bounding box center [124, 193] width 50 height 10
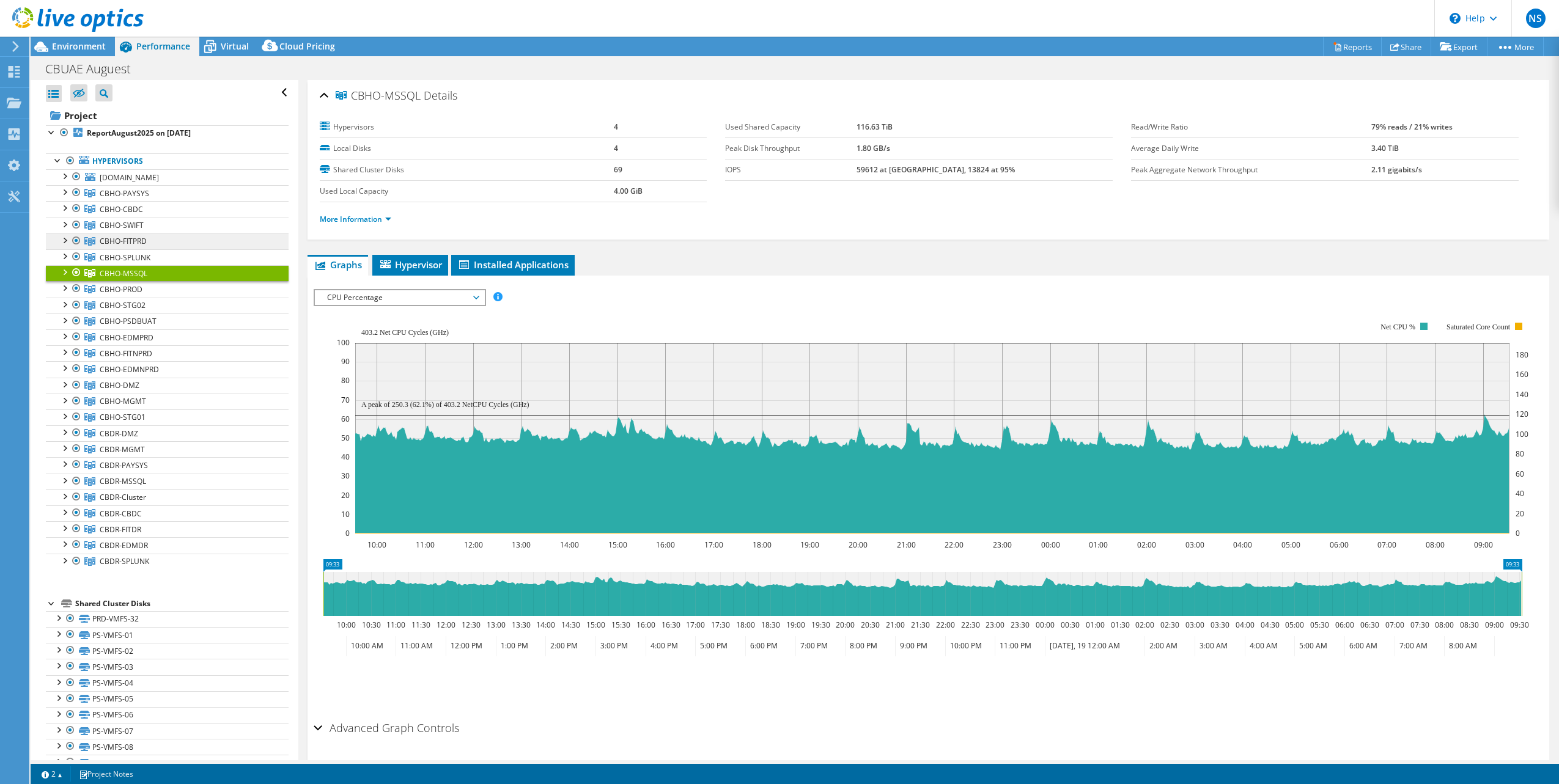
click at [130, 199] on span "CBHO-FITPRD" at bounding box center [124, 193] width 50 height 10
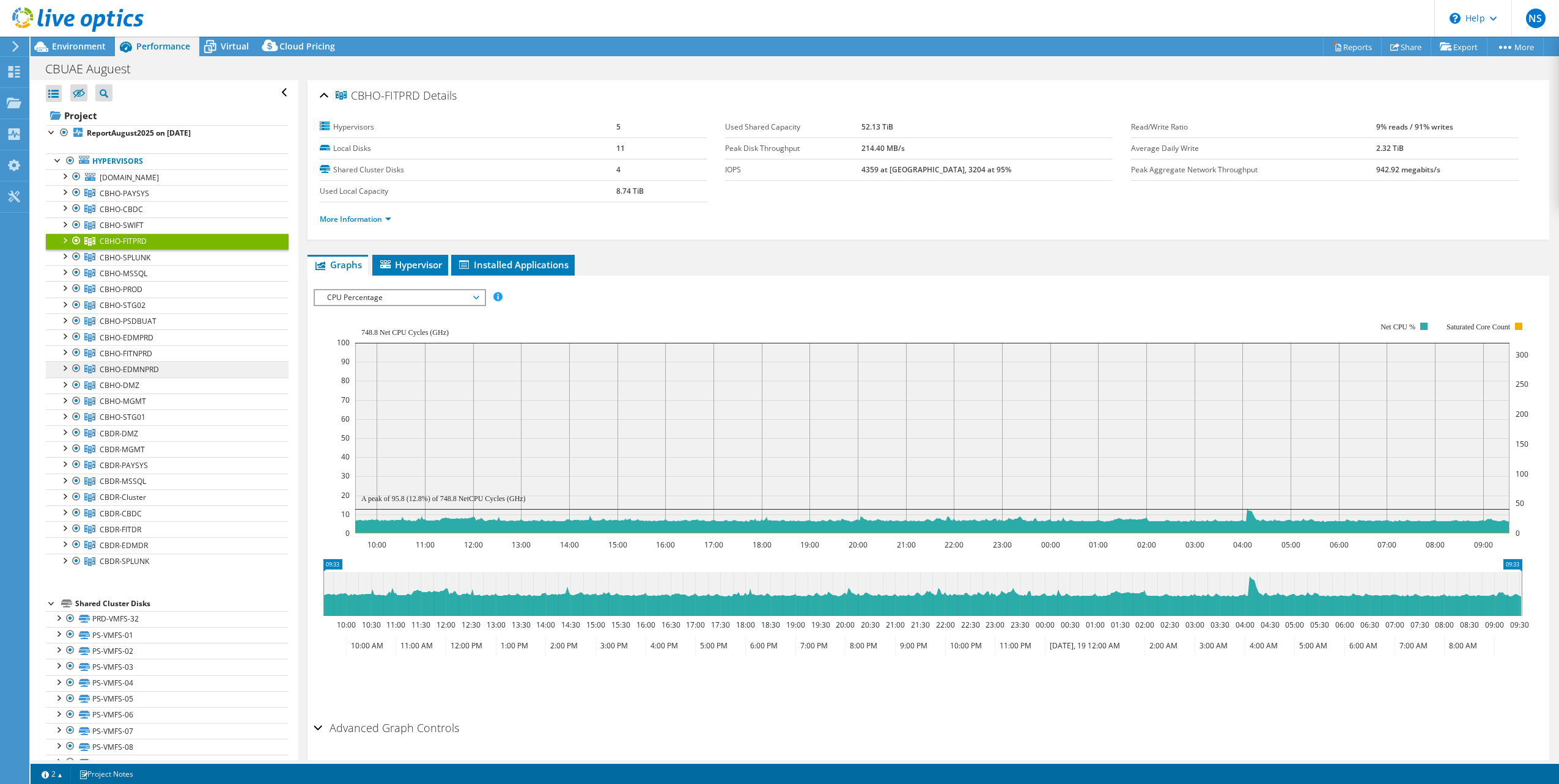
click at [127, 199] on span "CBHO-EDMNPRD" at bounding box center [124, 193] width 50 height 10
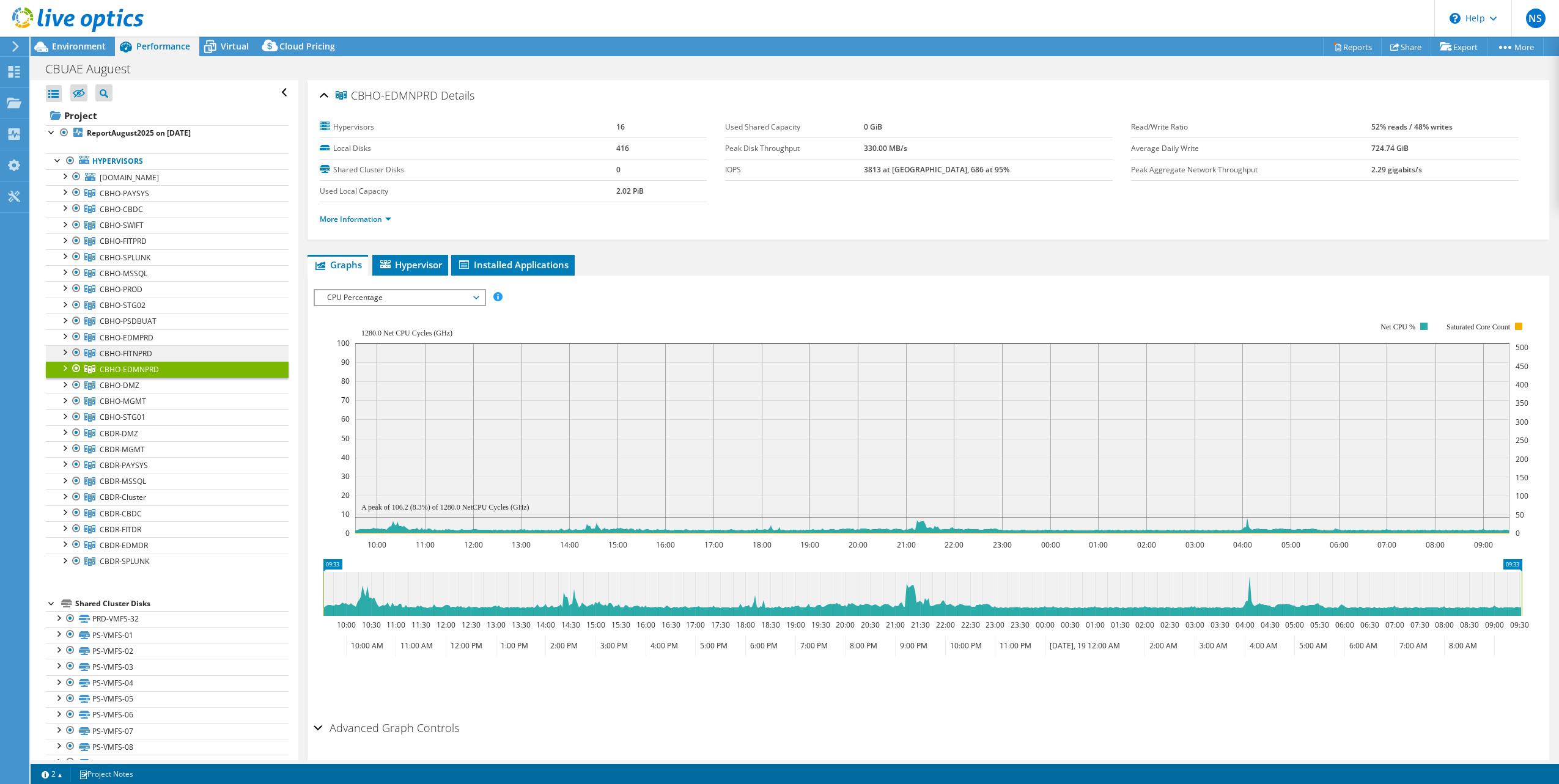
click at [123, 199] on span "CBHO-FITNPRD" at bounding box center [124, 193] width 50 height 10
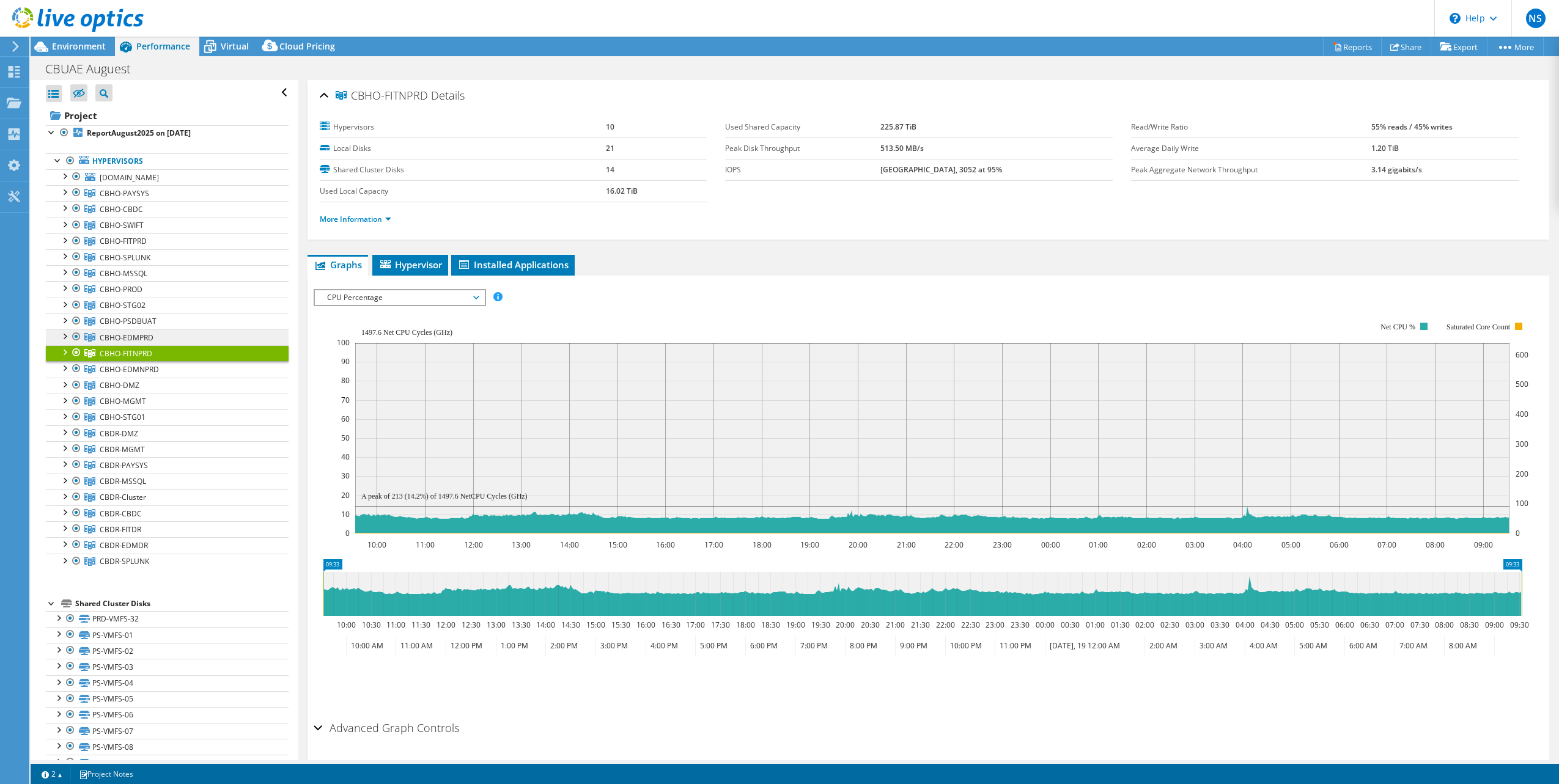
click at [135, 199] on span "CBHO-EDMPRD" at bounding box center [124, 193] width 50 height 10
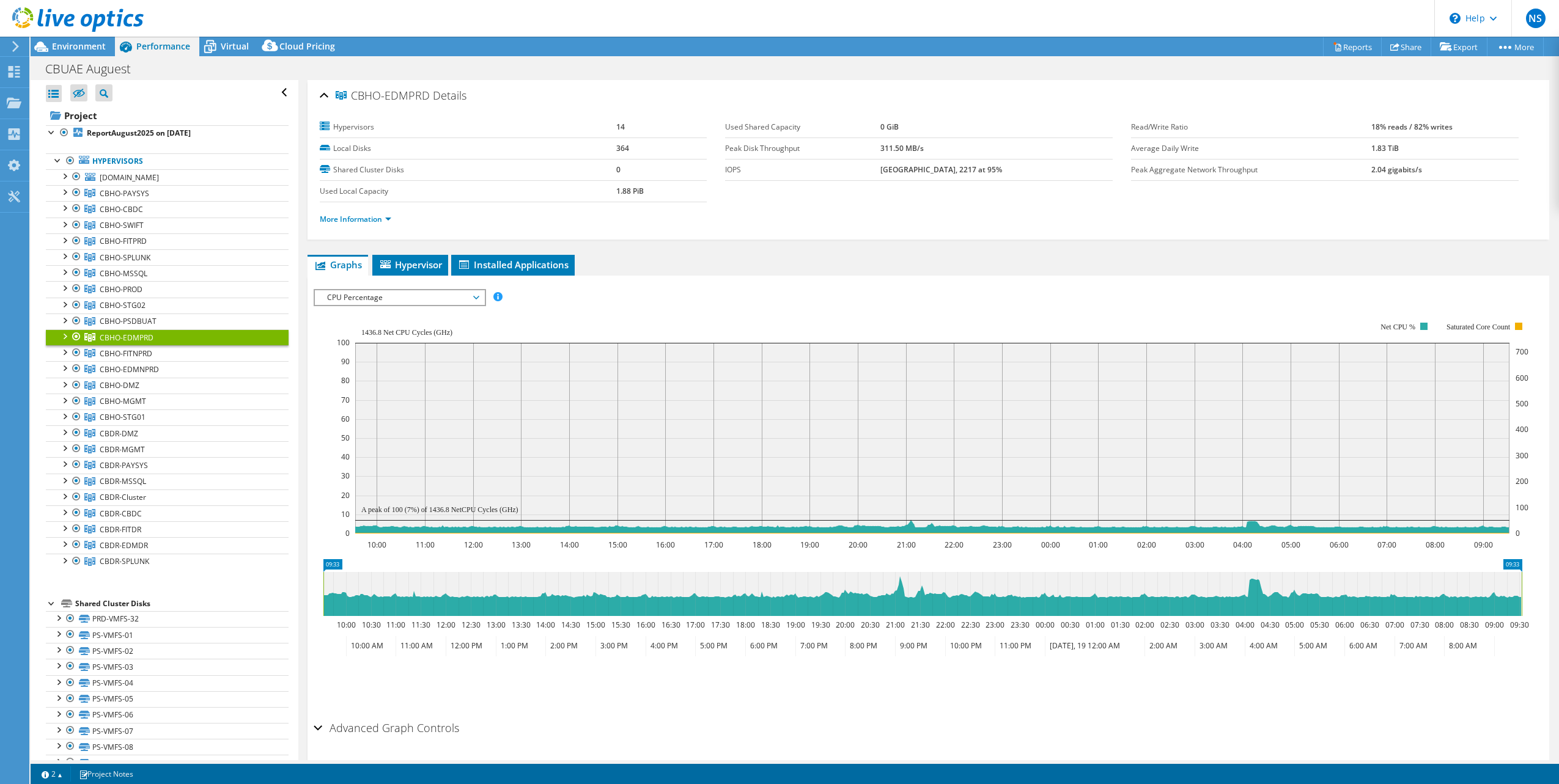
click at [63, 335] on div at bounding box center [64, 335] width 12 height 12
